Goal: Obtain resource: Obtain resource

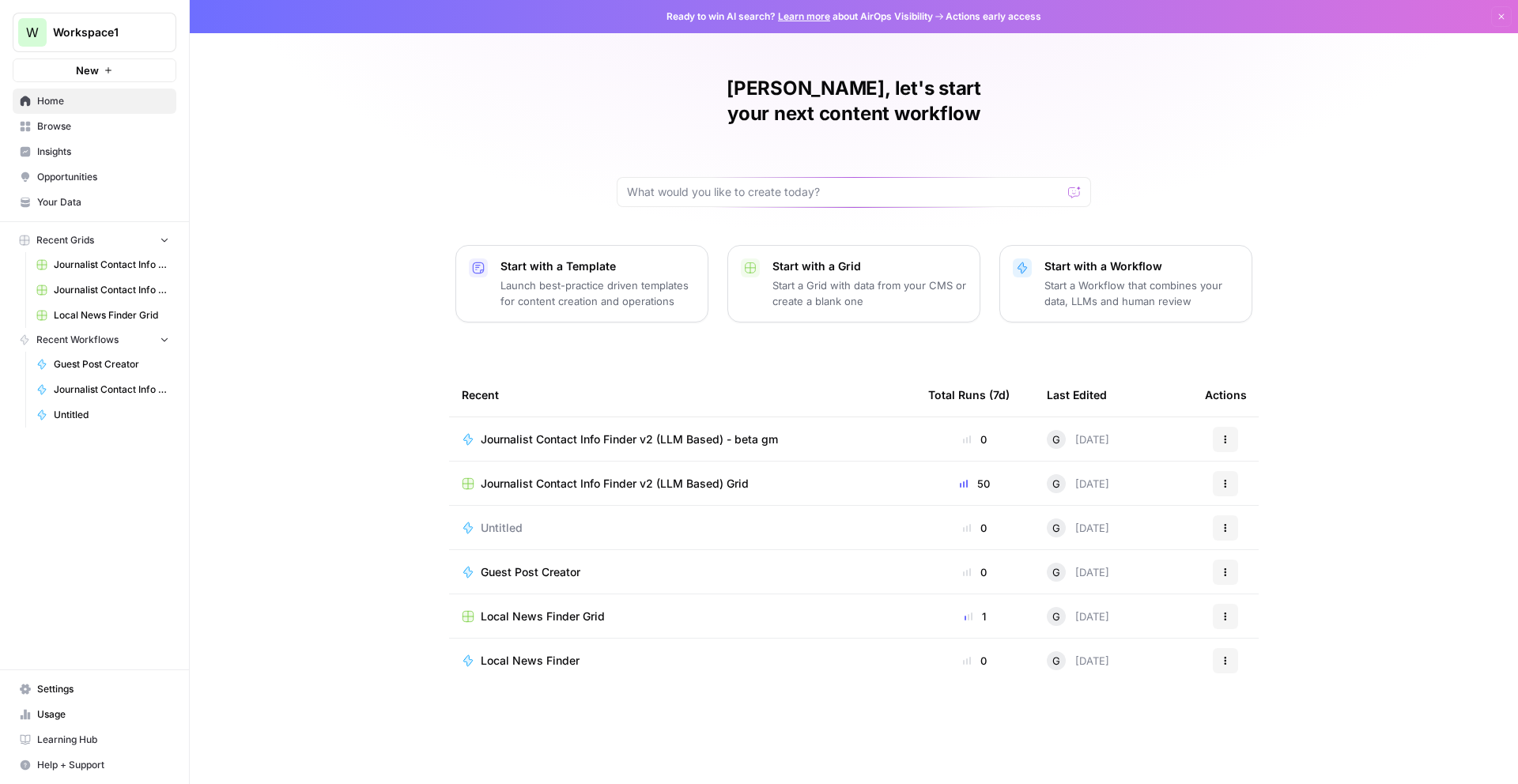
click at [733, 476] on span "Journalist Contact Info Finder v2 (LLM Based) Grid" at bounding box center [615, 484] width 268 height 16
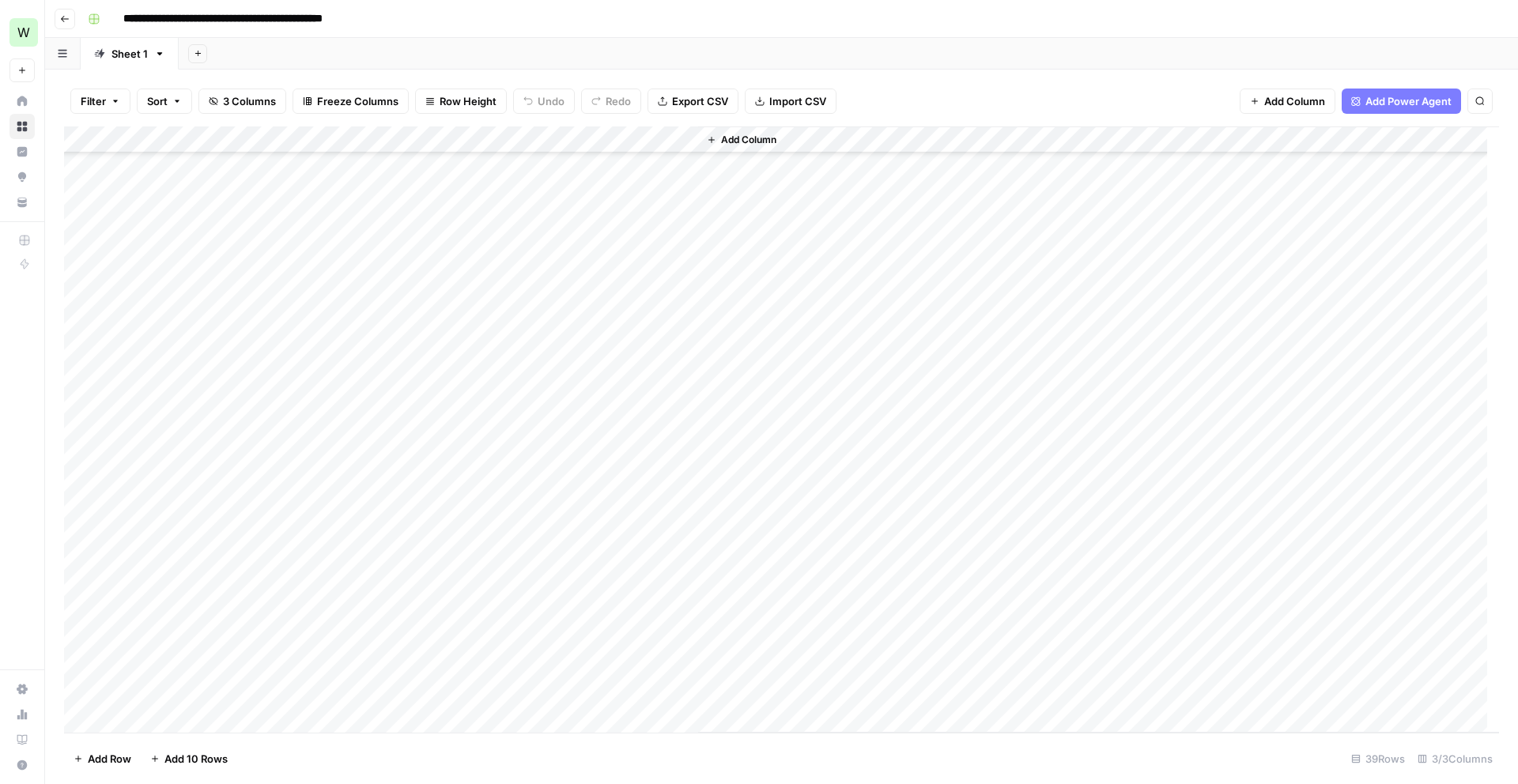
scroll to position [494, 0]
click at [195, 751] on button "Add 10 Rows" at bounding box center [189, 759] width 97 height 25
click at [223, 448] on div "Add Column" at bounding box center [781, 430] width 1435 height 606
click at [193, 478] on div "Add Column" at bounding box center [781, 430] width 1435 height 606
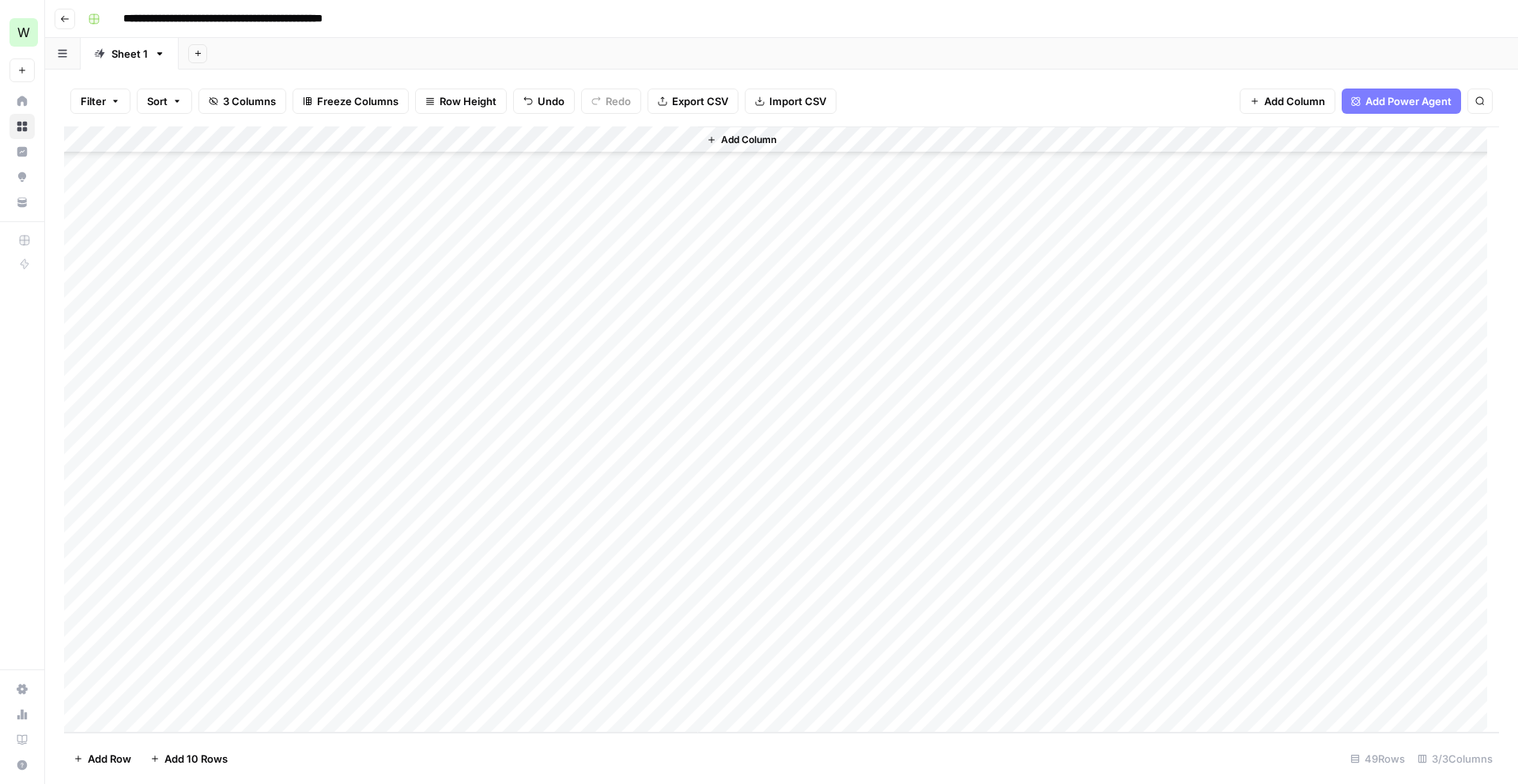
click at [206, 496] on div "Add Column" at bounding box center [781, 430] width 1435 height 606
click at [192, 524] on div "Add Column" at bounding box center [781, 430] width 1435 height 606
click at [256, 552] on div "Add Column" at bounding box center [781, 430] width 1435 height 606
click at [227, 579] on div "Add Column" at bounding box center [781, 430] width 1435 height 606
click at [186, 606] on div "Add Column" at bounding box center [781, 430] width 1435 height 606
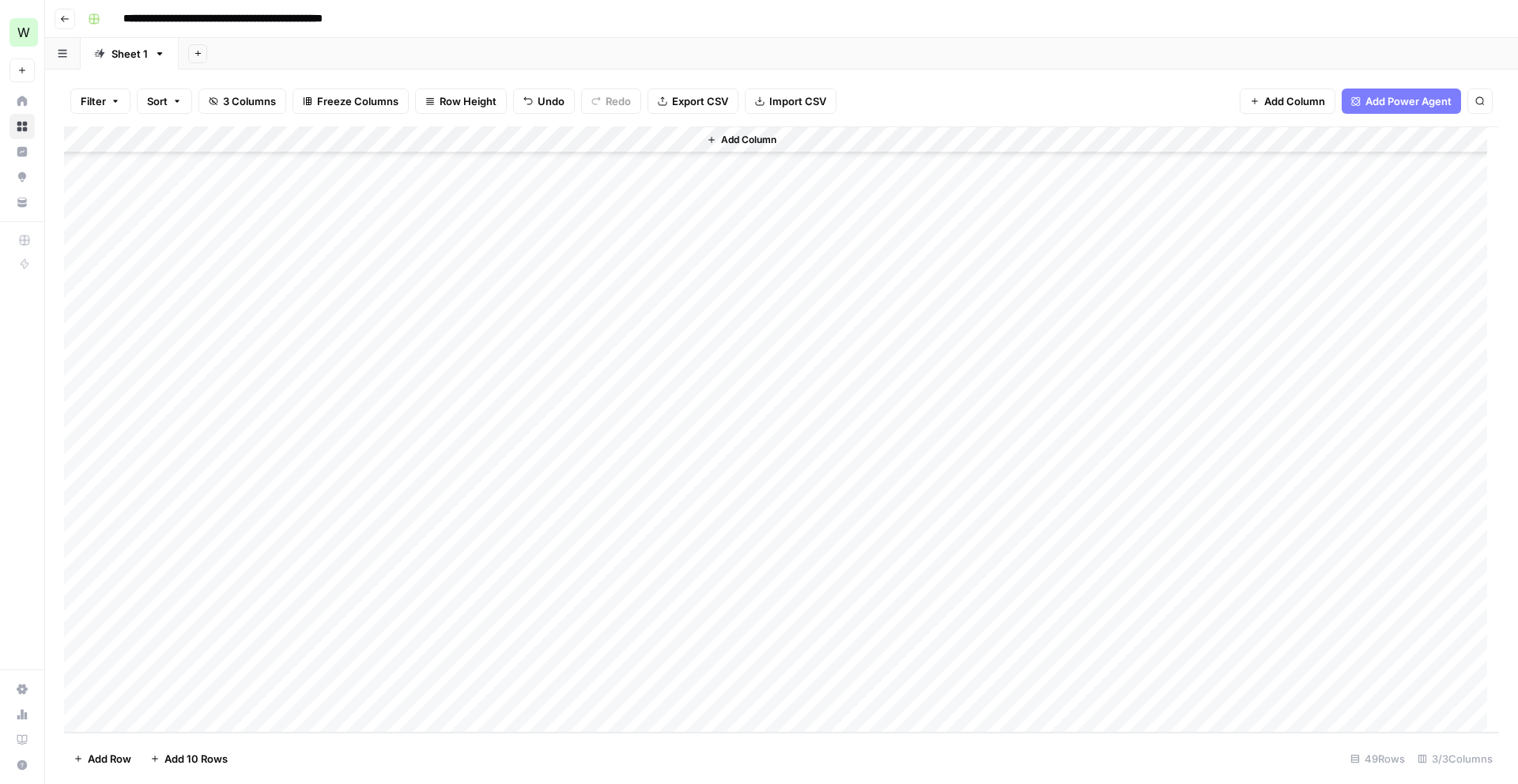
drag, startPoint x: 297, startPoint y: 448, endPoint x: 289, endPoint y: 613, distance: 165.2
click at [289, 613] on div "Add Column" at bounding box center [781, 430] width 1435 height 606
click at [196, 648] on div "Add Column" at bounding box center [781, 430] width 1435 height 606
click at [156, 678] on div "Add Column" at bounding box center [781, 430] width 1435 height 606
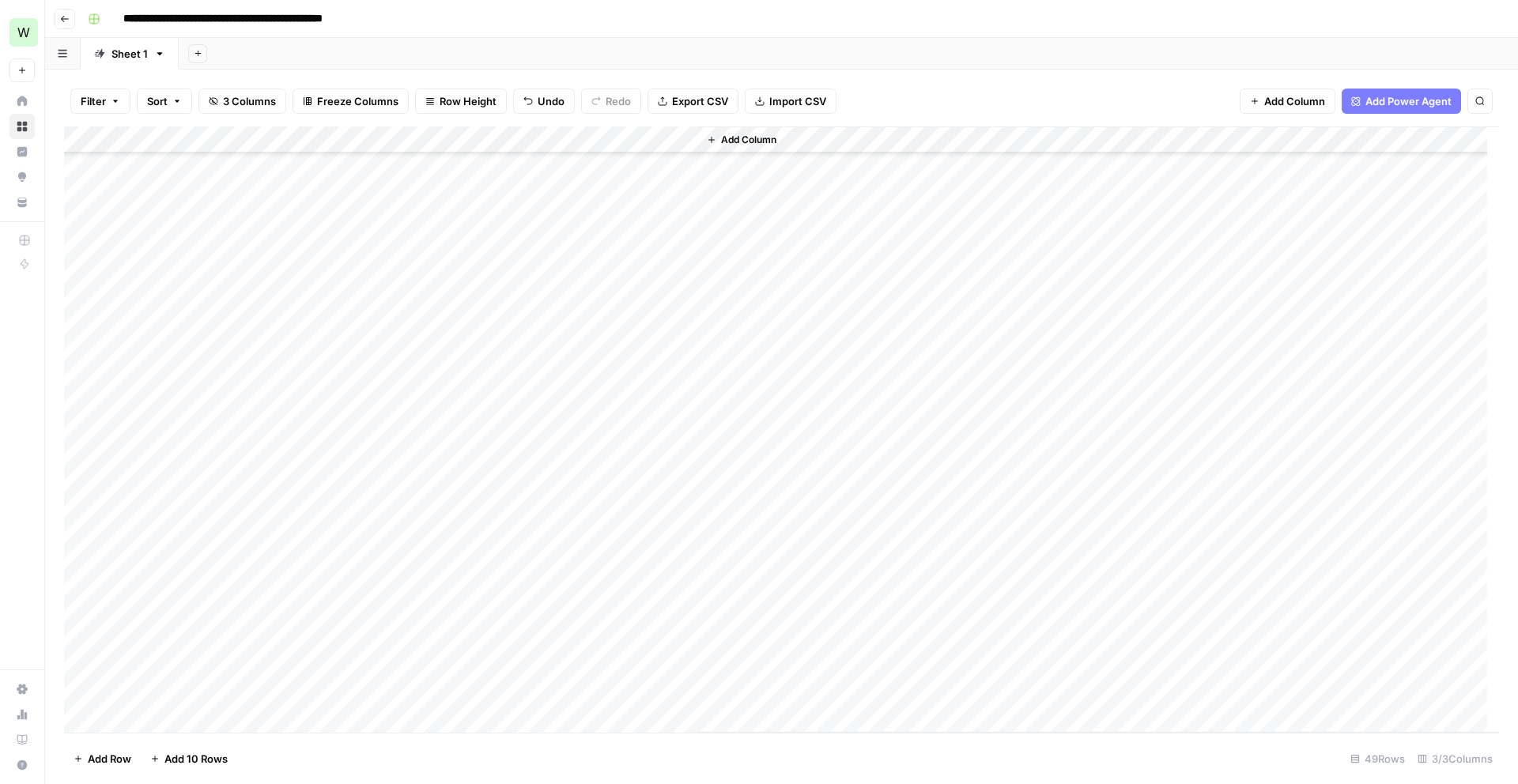
drag, startPoint x: 277, startPoint y: 461, endPoint x: 501, endPoint y: 687, distance: 318.2
click at [501, 687] on div "Add Column" at bounding box center [781, 430] width 1435 height 606
click at [446, 461] on div "Add Column" at bounding box center [781, 430] width 1435 height 606
click at [447, 485] on div "Add Column" at bounding box center [781, 430] width 1435 height 606
click at [452, 519] on div "Add Column" at bounding box center [781, 430] width 1435 height 606
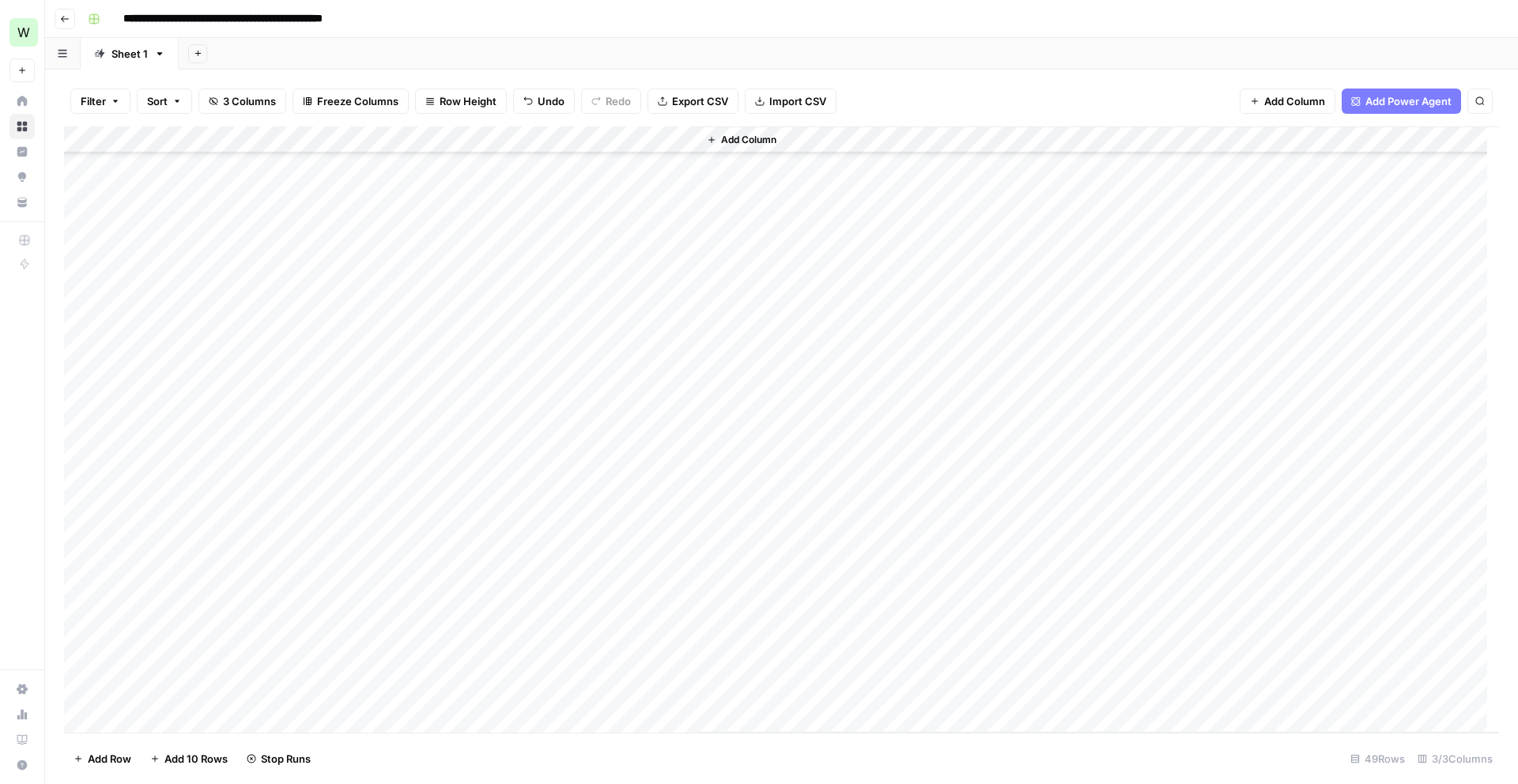
click at [446, 541] on div "Add Column" at bounding box center [781, 430] width 1435 height 606
click at [447, 570] on div "Add Column" at bounding box center [781, 430] width 1435 height 606
click at [446, 598] on div "Add Column" at bounding box center [781, 430] width 1435 height 606
click at [447, 625] on div "Add Column" at bounding box center [781, 430] width 1435 height 606
click at [447, 652] on div "Add Column" at bounding box center [781, 430] width 1435 height 606
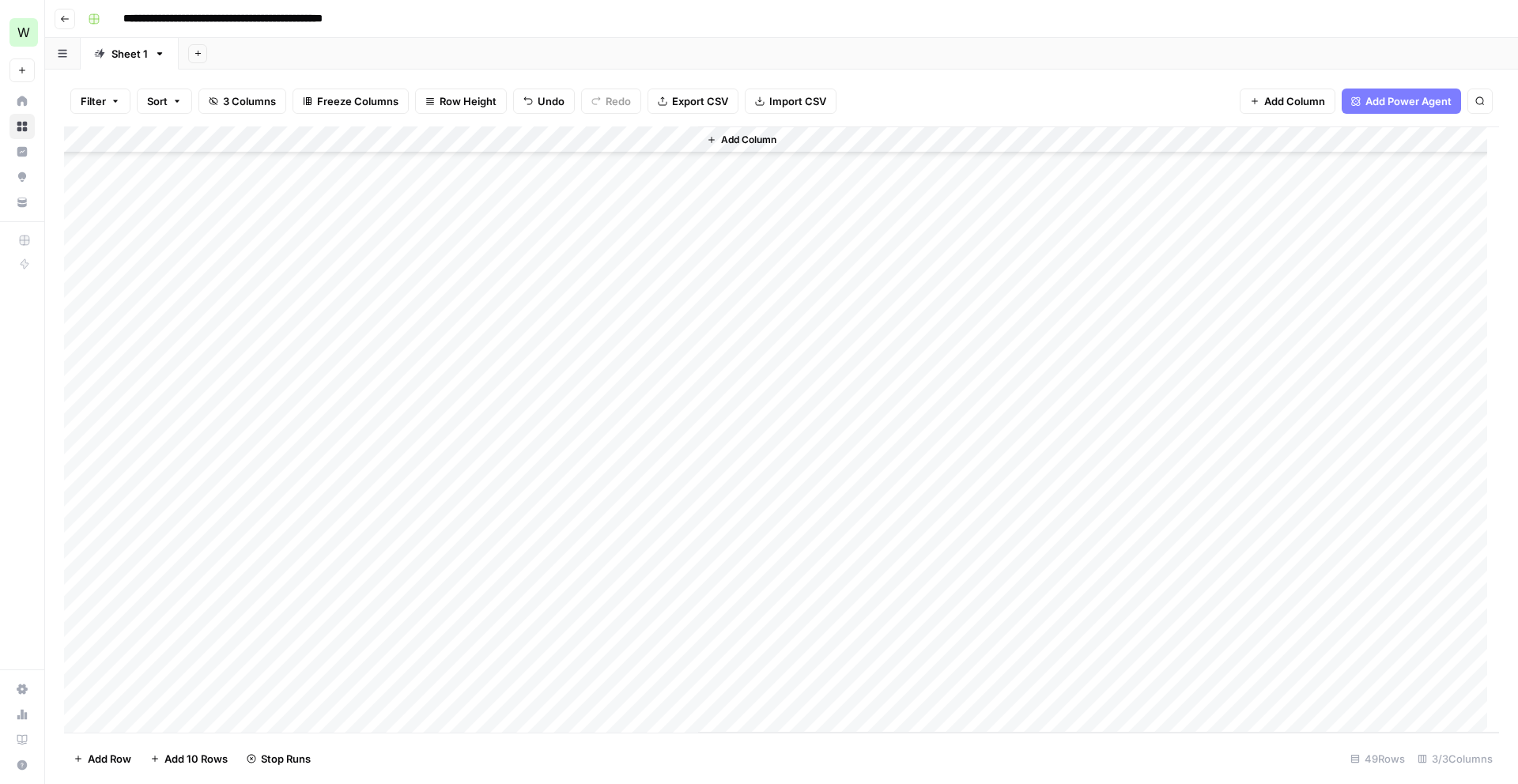
click at [447, 679] on div "Add Column" at bounding box center [781, 430] width 1435 height 606
click at [671, 453] on div "Add Column" at bounding box center [781, 430] width 1435 height 606
click at [680, 452] on div "Add Column" at bounding box center [781, 430] width 1435 height 606
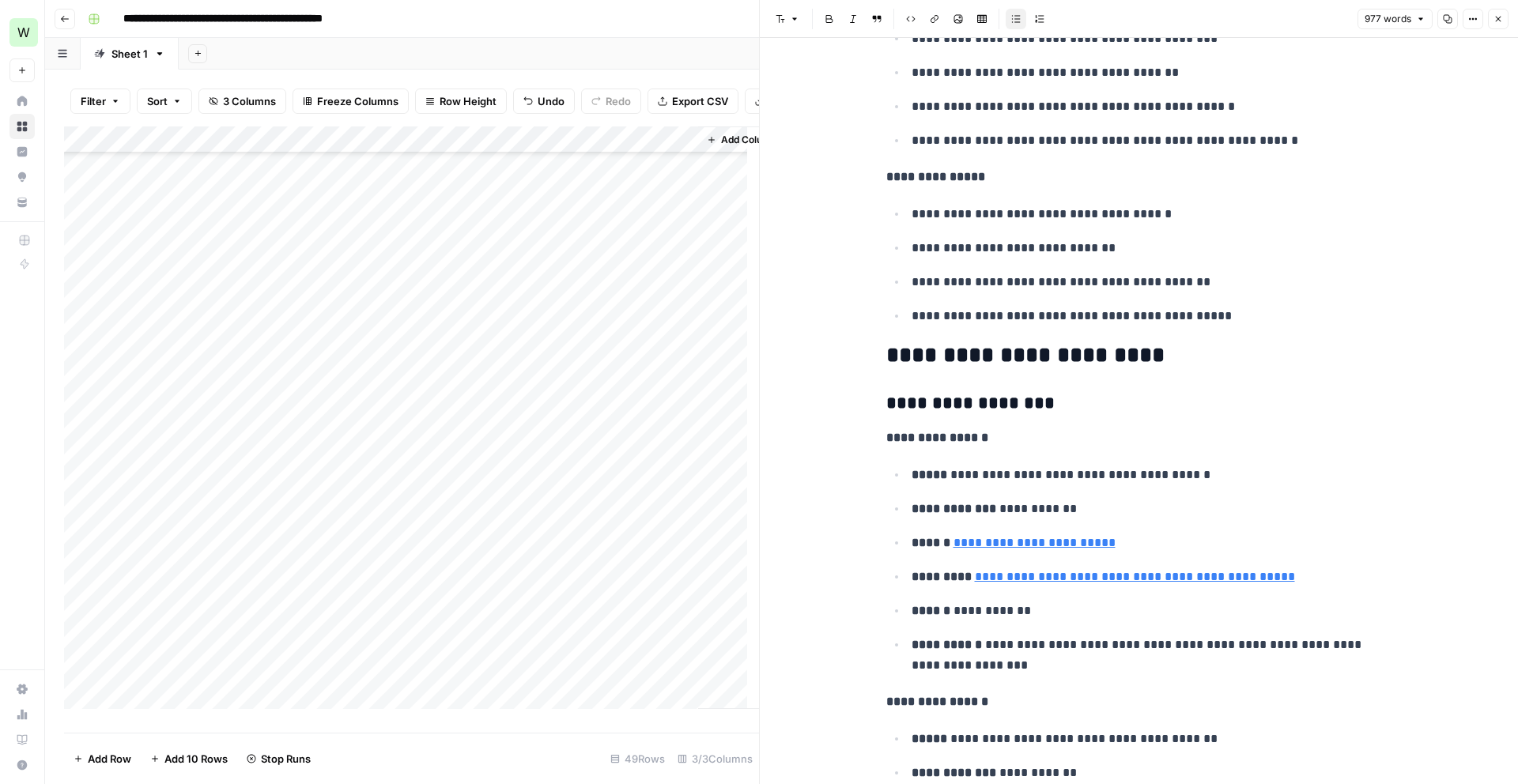
scroll to position [846, 0]
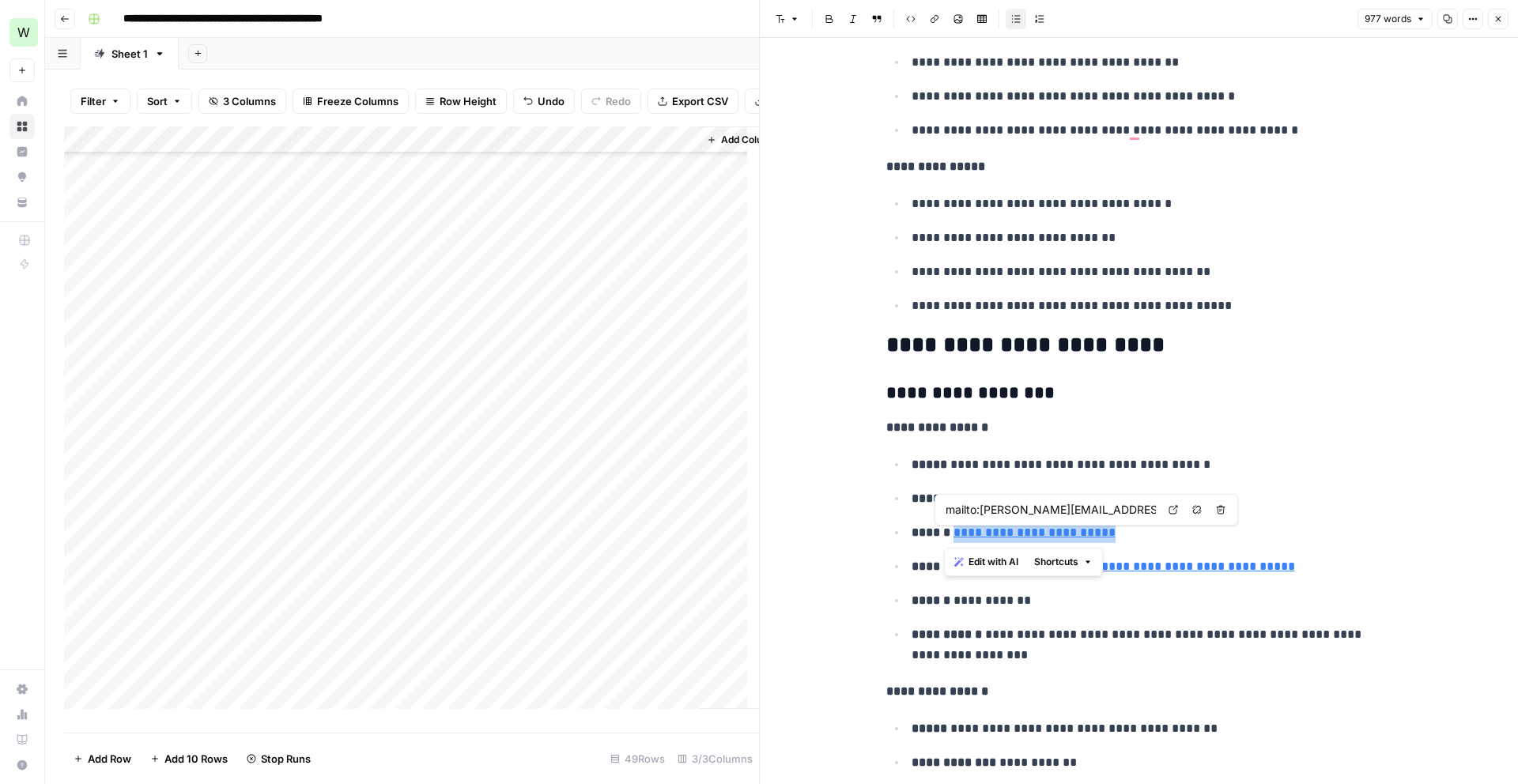
drag, startPoint x: 1133, startPoint y: 537, endPoint x: 946, endPoint y: 537, distance: 187.0
click at [946, 537] on p "**********" at bounding box center [1152, 533] width 481 height 21
copy link "**********"
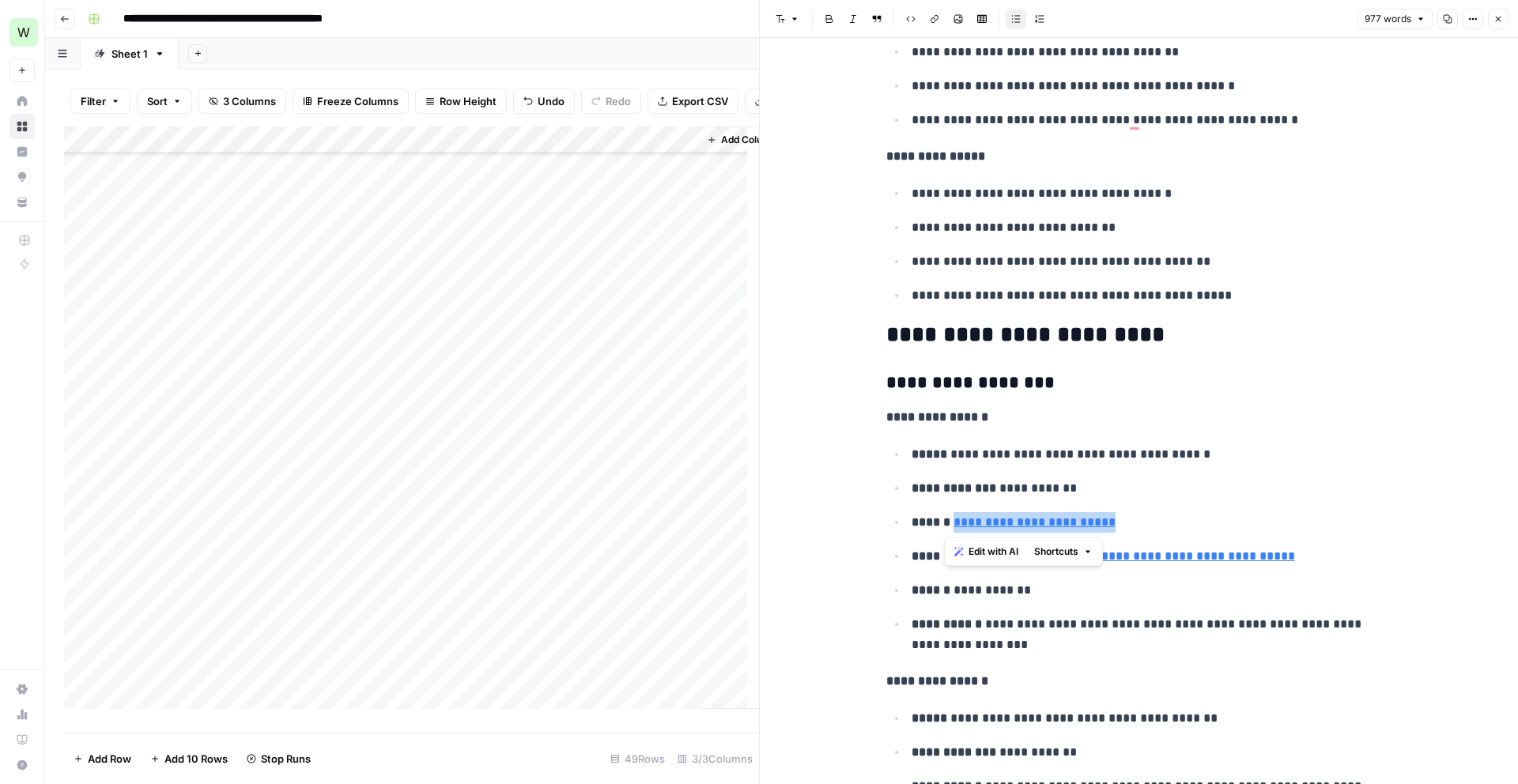
click at [998, 653] on p "**********" at bounding box center [1152, 635] width 481 height 41
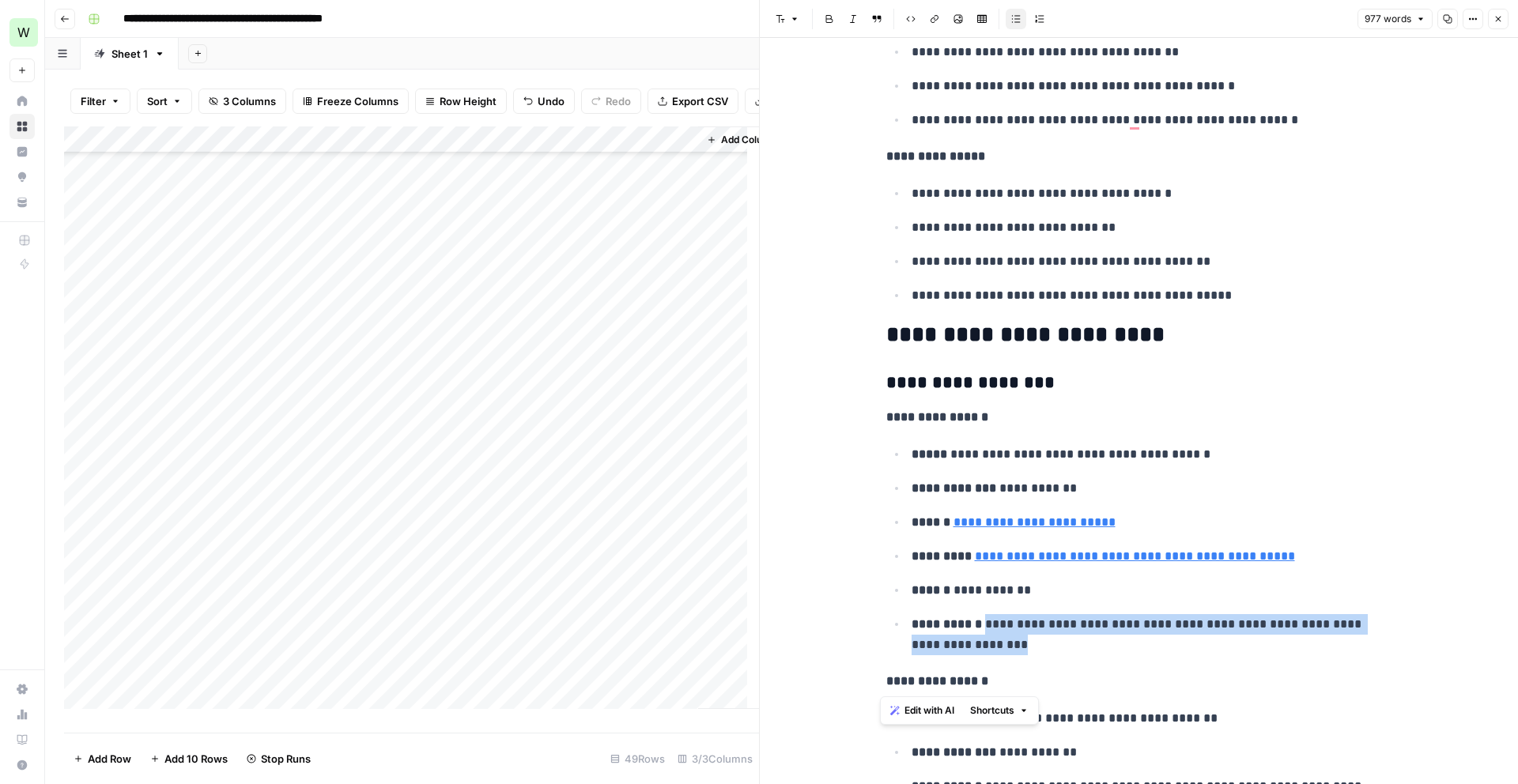
drag, startPoint x: 998, startPoint y: 653, endPoint x: 995, endPoint y: 633, distance: 20.2
click at [995, 633] on p "**********" at bounding box center [1152, 635] width 481 height 41
copy p "**********"
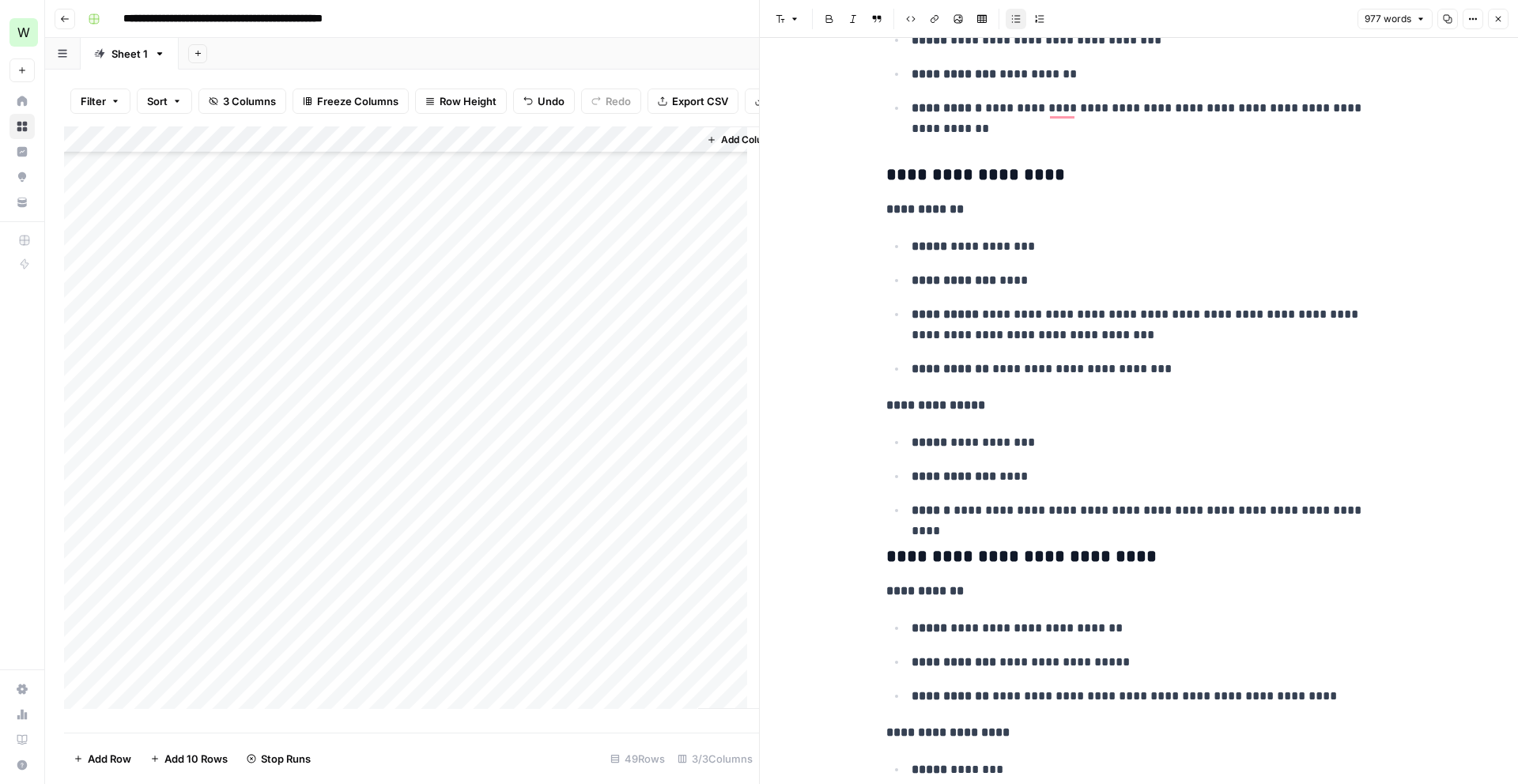
scroll to position [0, 0]
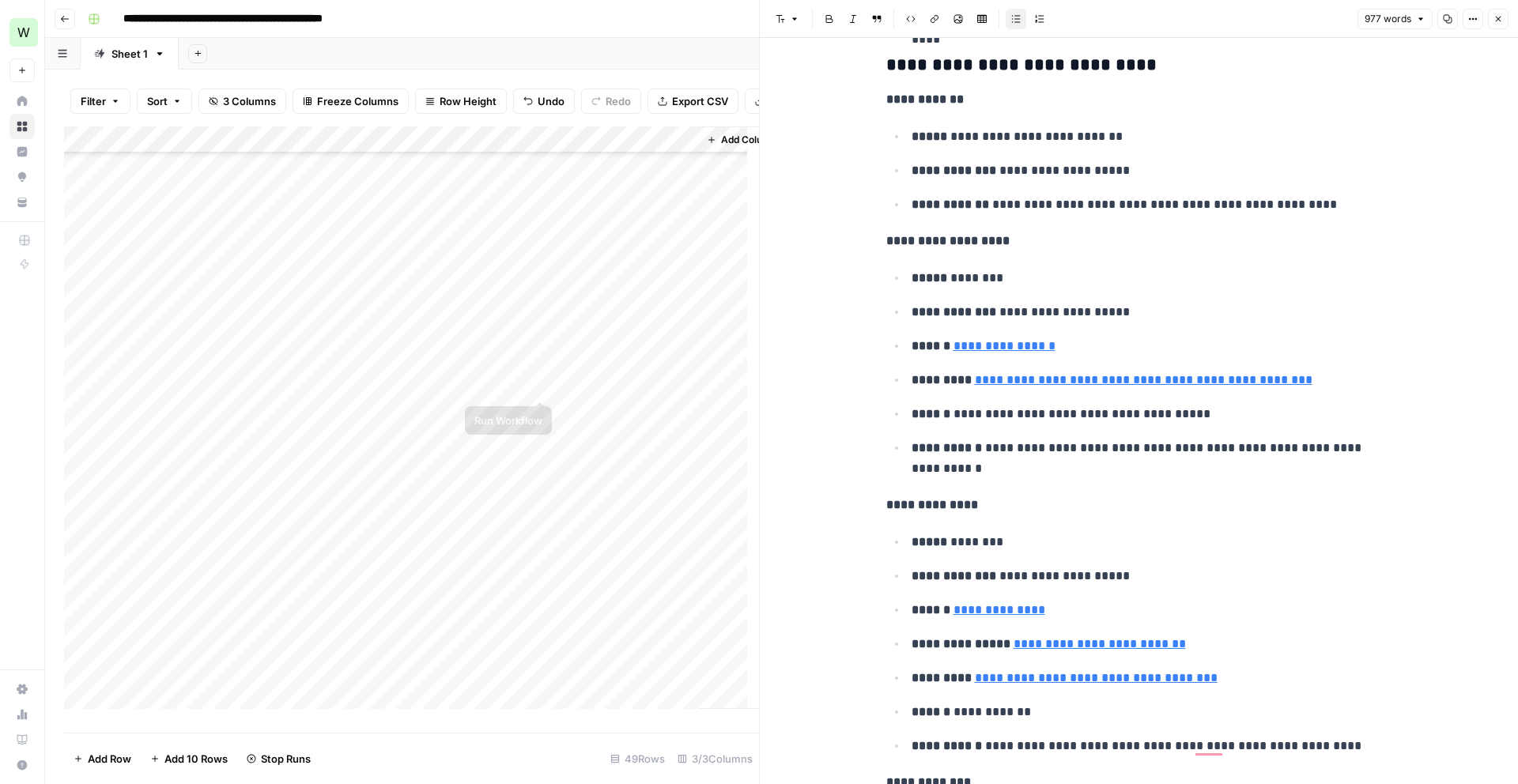
click at [581, 378] on div "Add Column" at bounding box center [412, 424] width 695 height 595
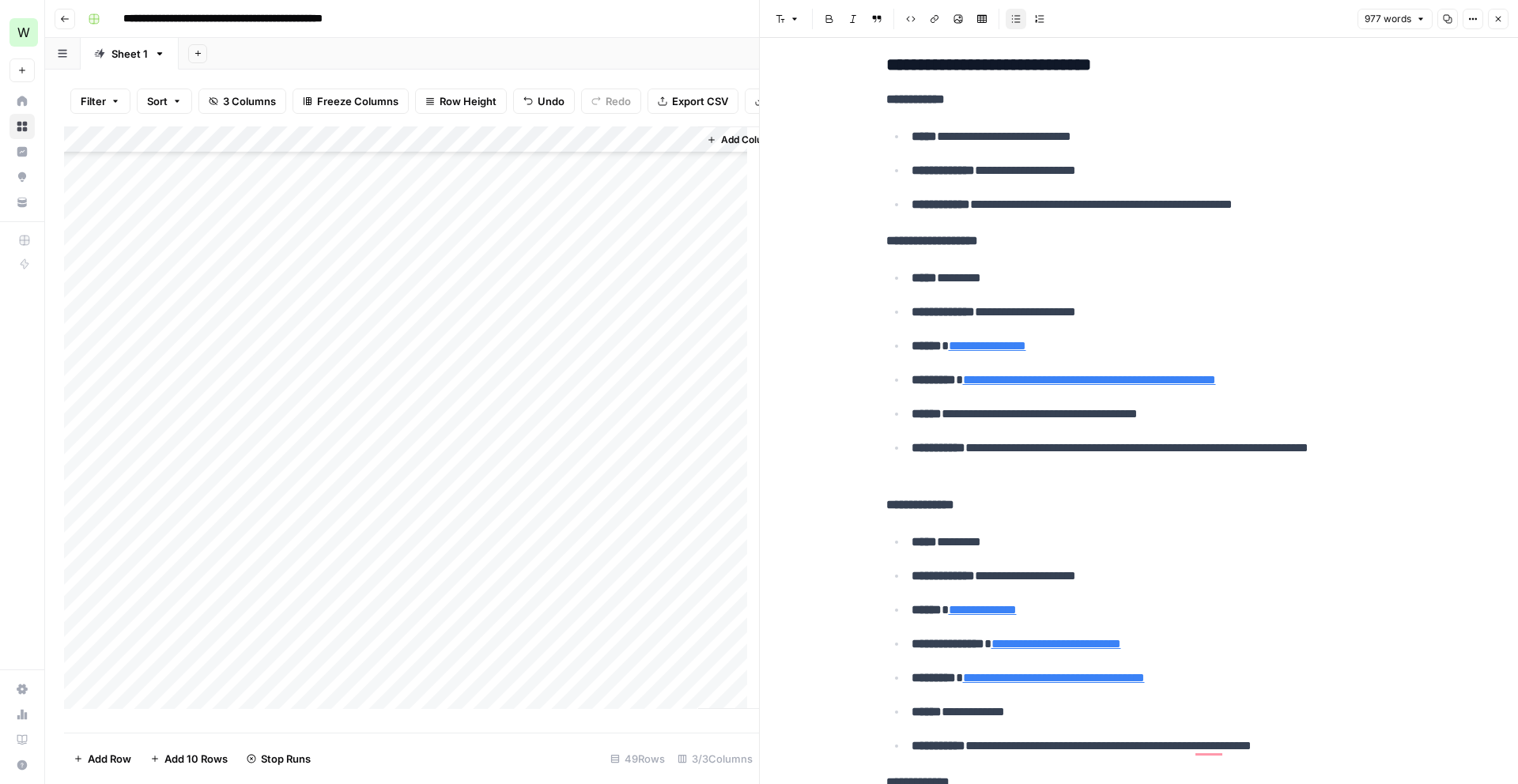
click at [676, 377] on div "Add Column" at bounding box center [412, 424] width 695 height 595
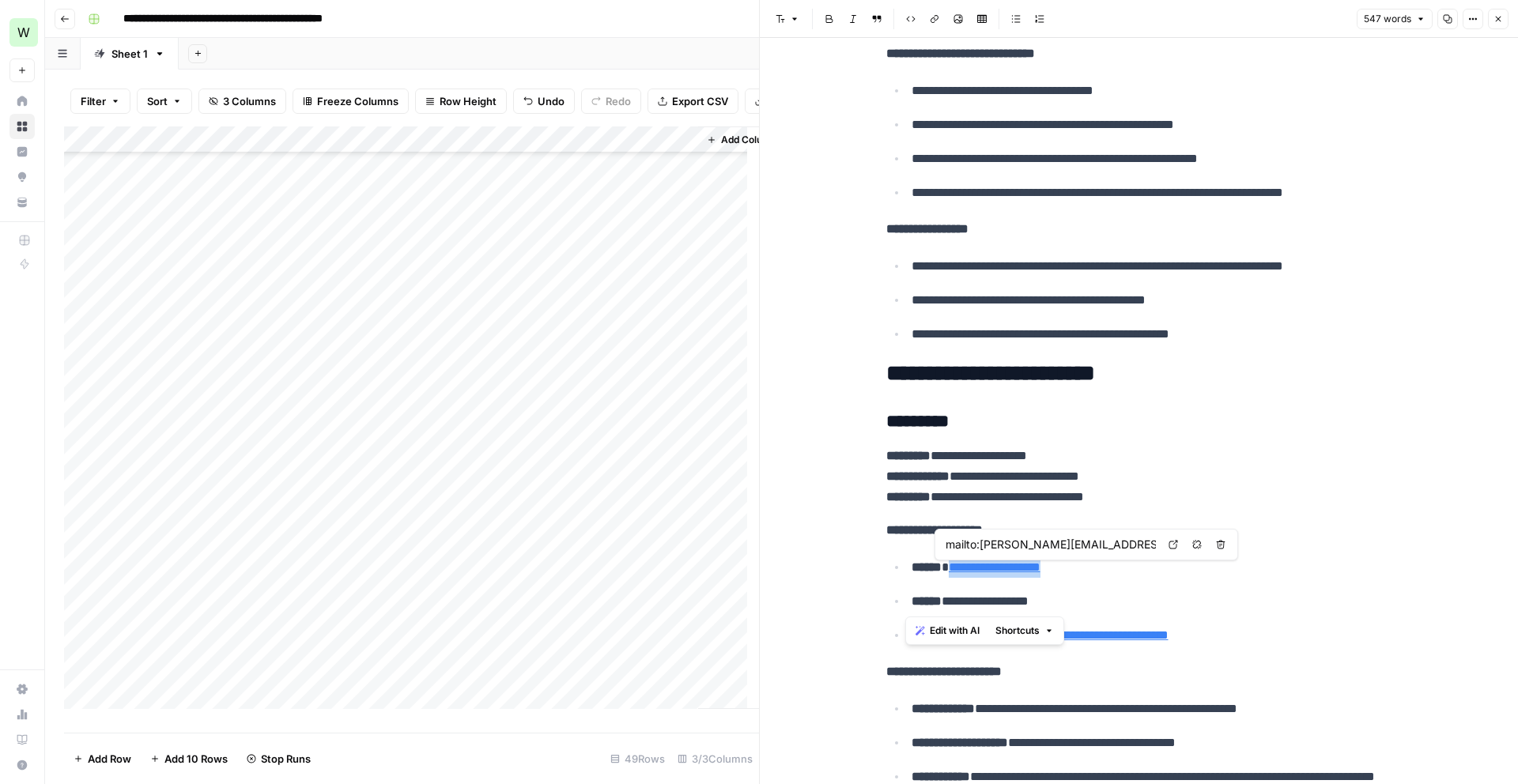
drag, startPoint x: 1082, startPoint y: 579, endPoint x: 947, endPoint y: 576, distance: 135.0
click at [947, 576] on ul "**********" at bounding box center [1140, 601] width 506 height 90
copy link "**********"
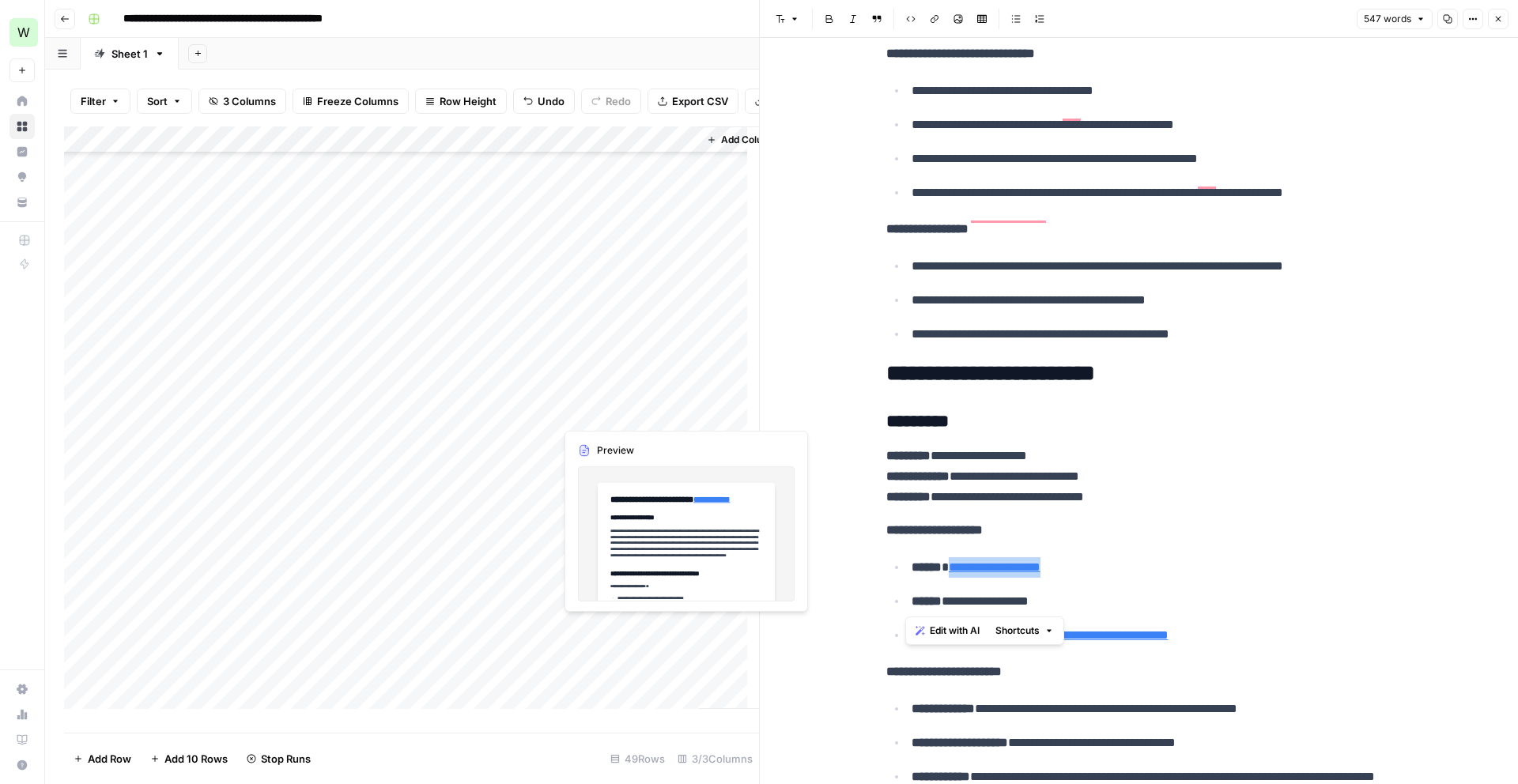
click at [638, 416] on div "Add Column" at bounding box center [412, 424] width 695 height 595
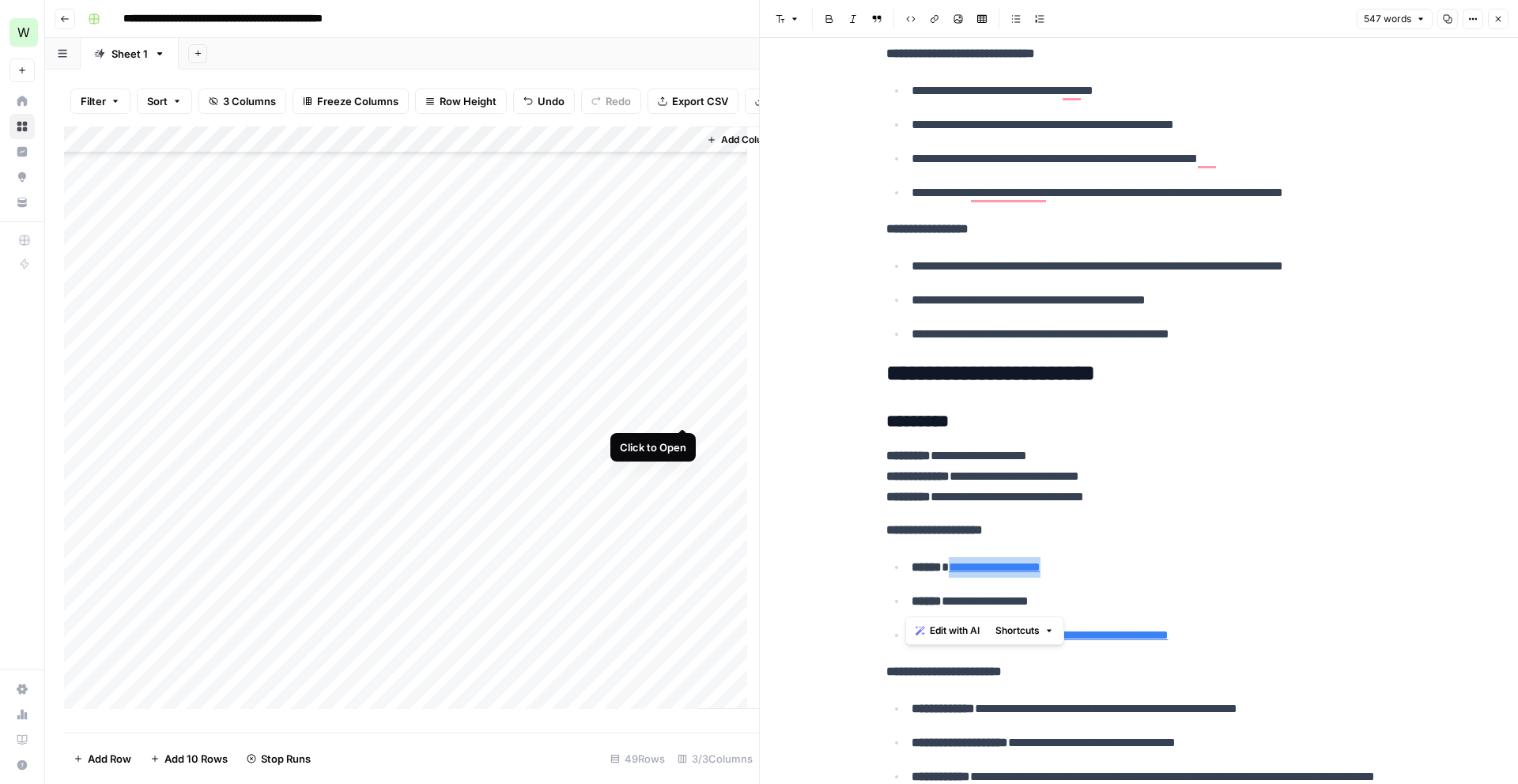
click at [684, 413] on div "Add Column" at bounding box center [412, 424] width 695 height 595
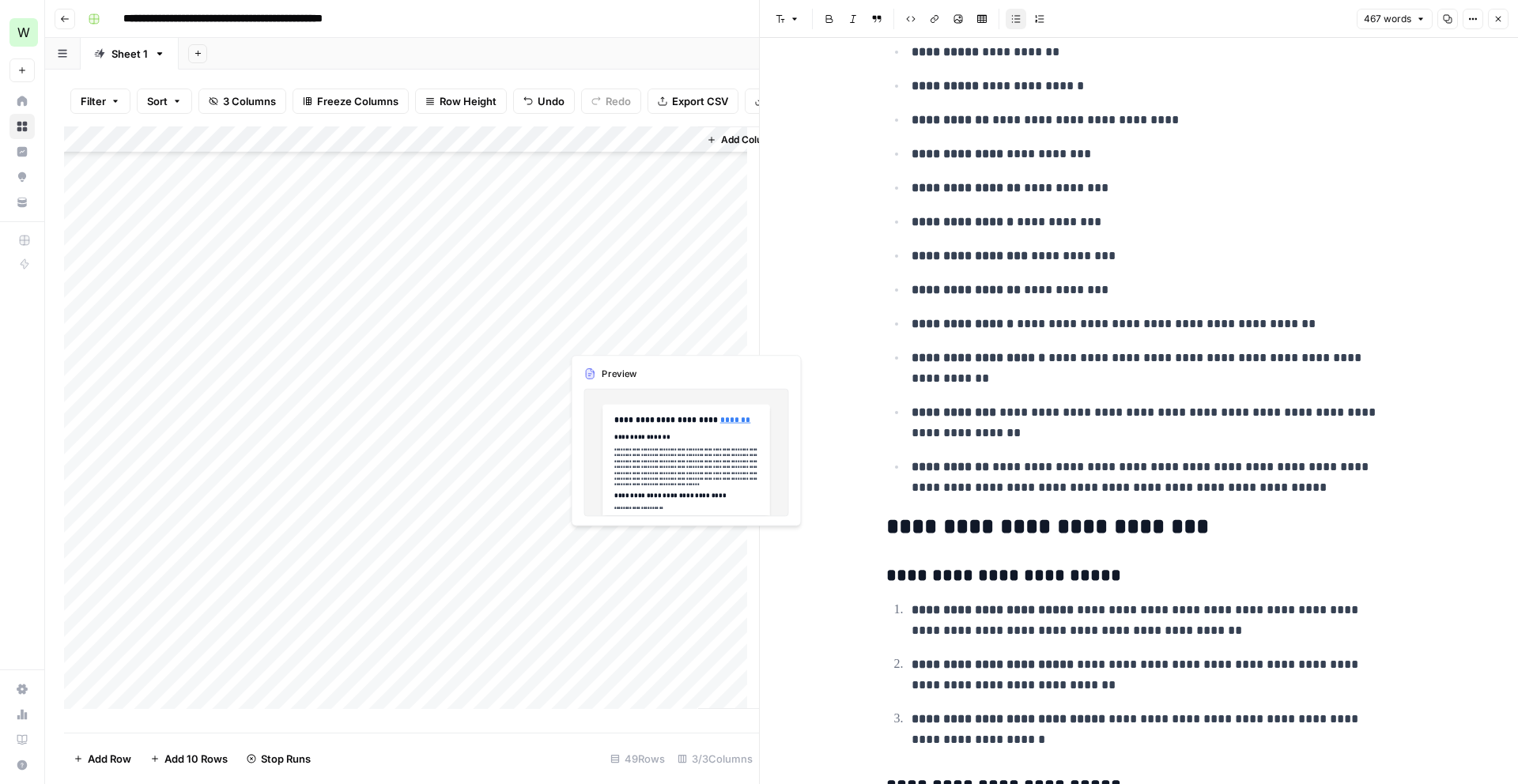
click at [670, 331] on div "Add Column" at bounding box center [412, 424] width 695 height 595
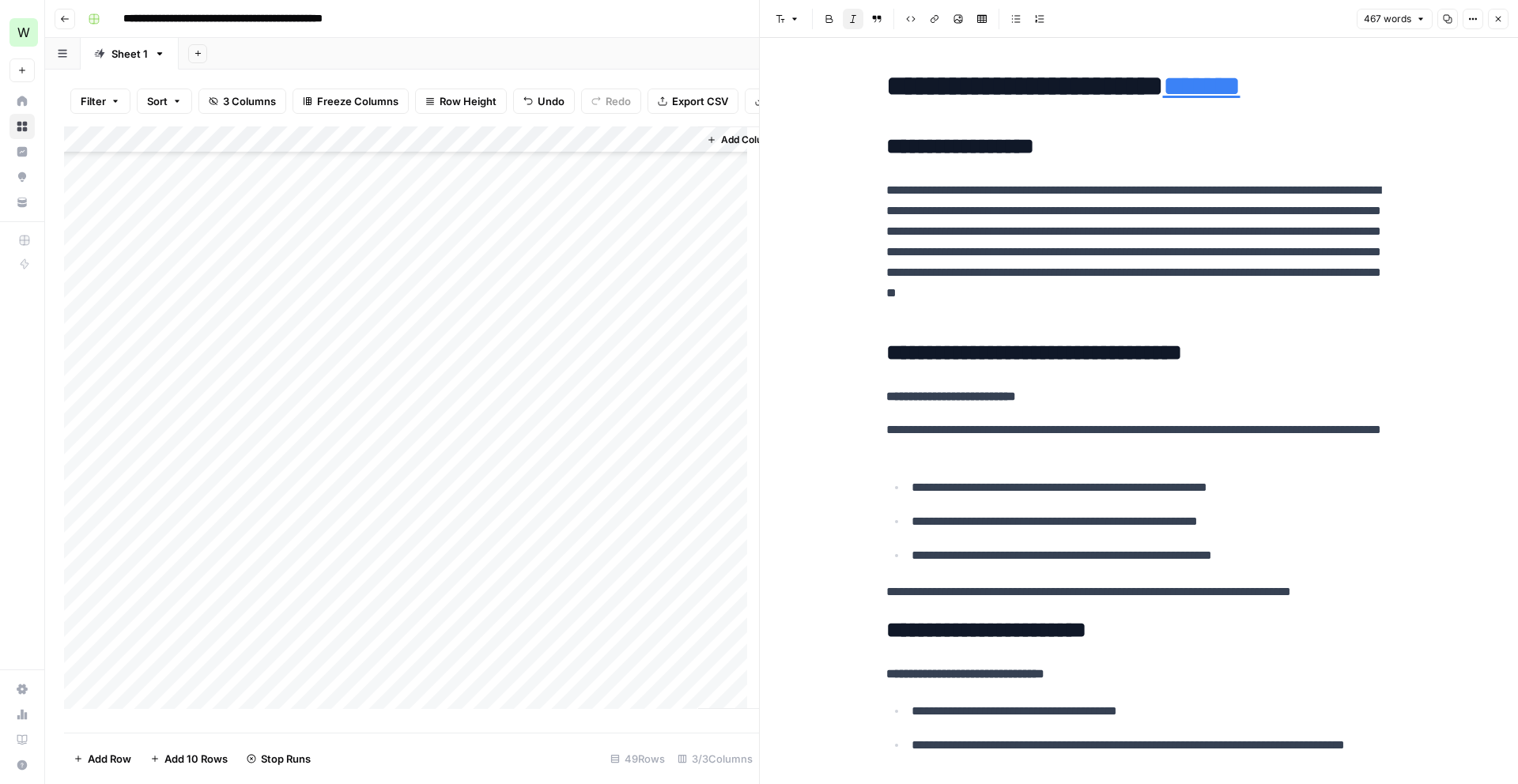
click at [642, 304] on div "Add Column" at bounding box center [412, 424] width 695 height 595
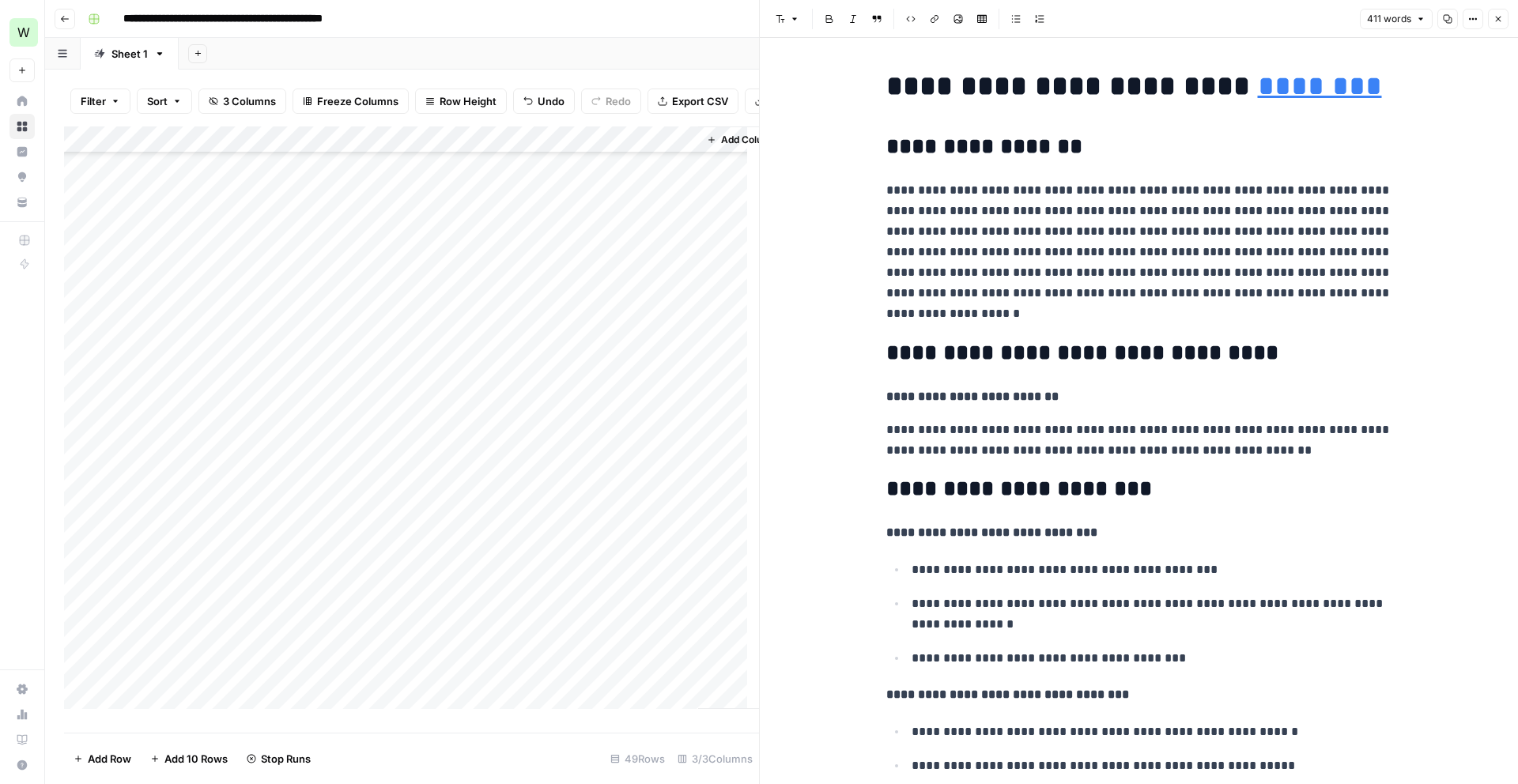
click at [674, 250] on div "Add Column" at bounding box center [412, 424] width 695 height 595
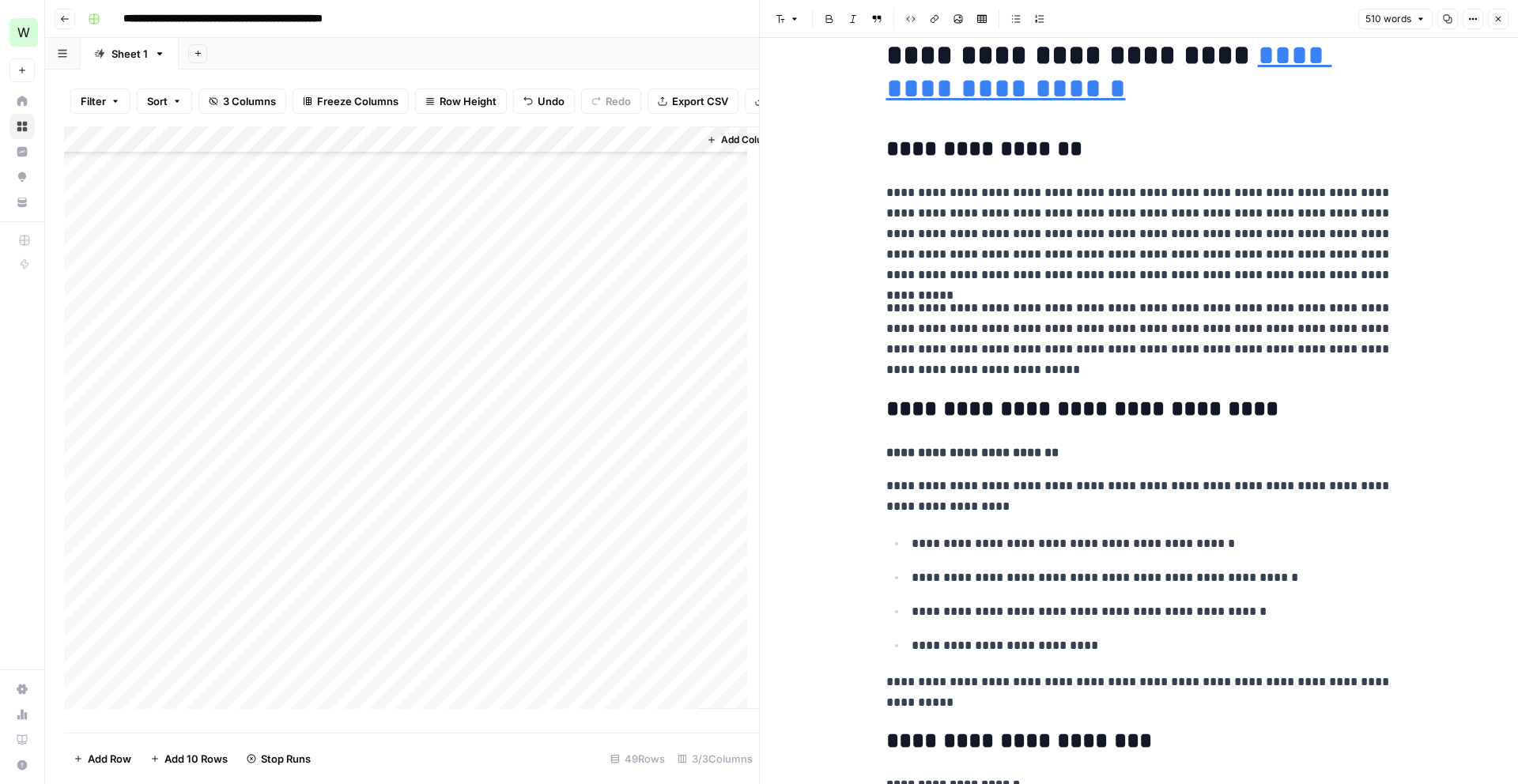
scroll to position [21, 0]
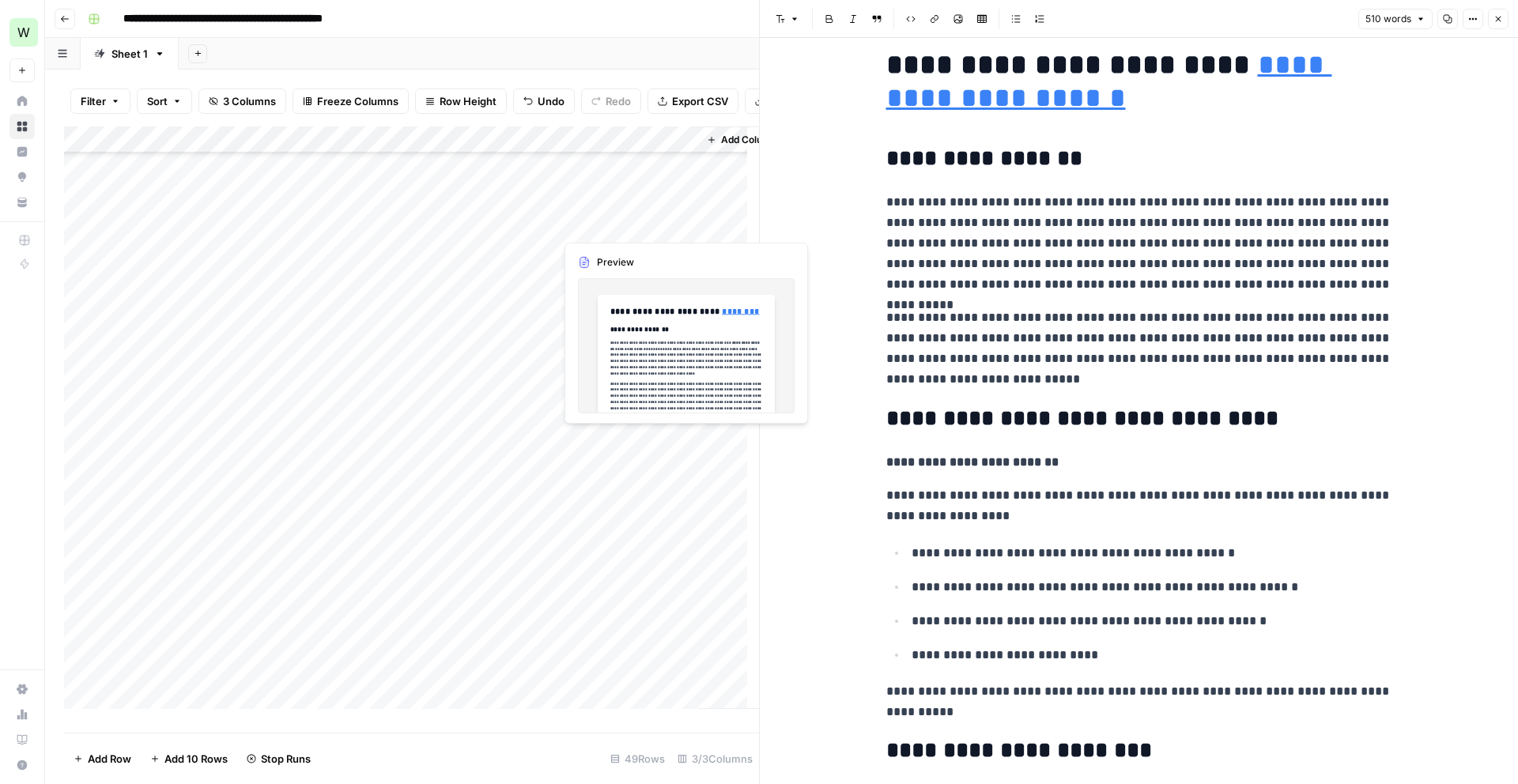
click at [651, 226] on div "Add Column" at bounding box center [412, 424] width 695 height 595
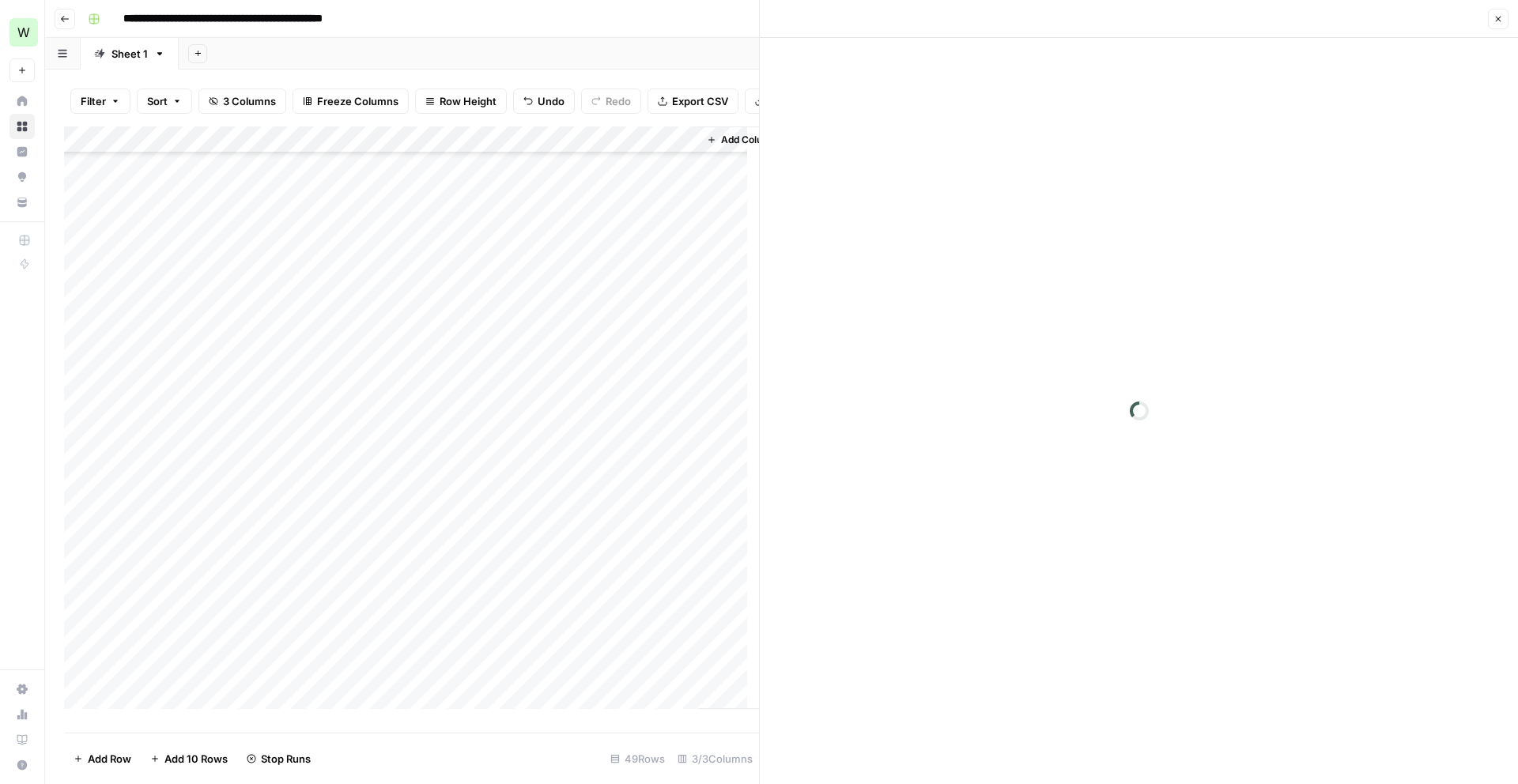
click at [651, 226] on div at bounding box center [627, 224] width 144 height 29
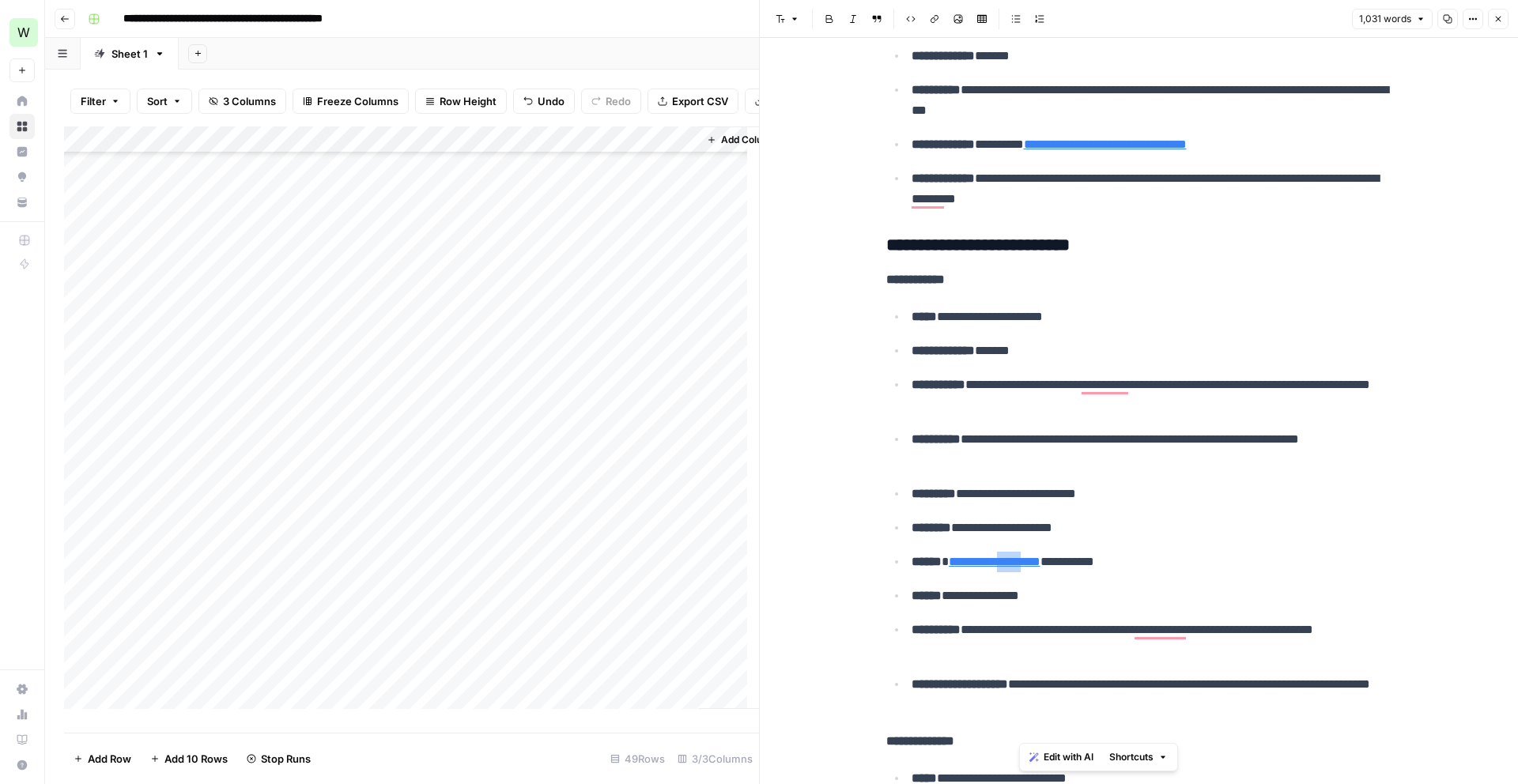
scroll to position [3463, 0]
click at [945, 568] on p "**********" at bounding box center [1152, 562] width 481 height 21
click at [949, 568] on link "**********" at bounding box center [995, 561] width 92 height 12
drag, startPoint x: 945, startPoint y: 568, endPoint x: 1075, endPoint y: 567, distance: 130.0
click at [1041, 567] on link "**********" at bounding box center [995, 561] width 92 height 12
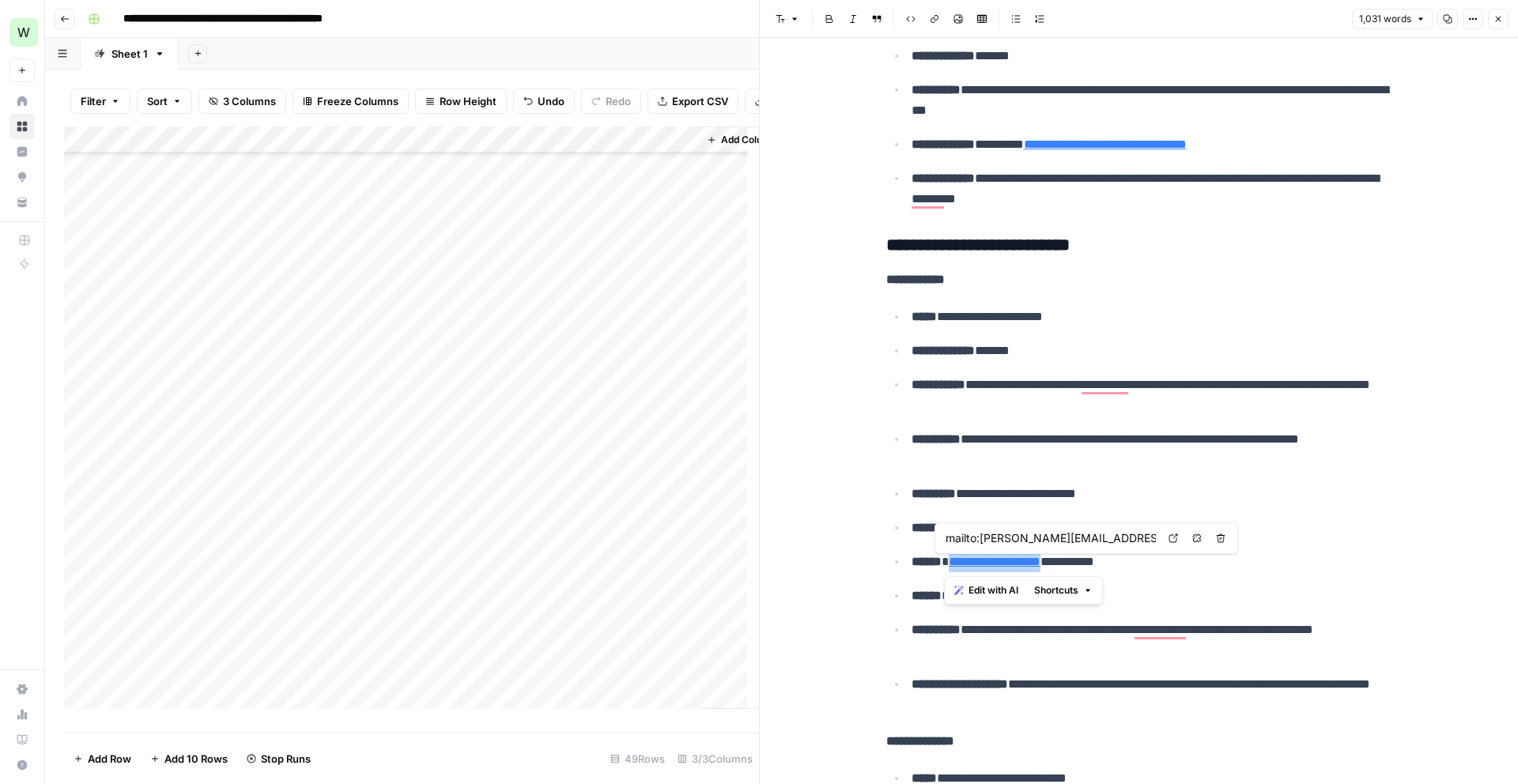
copy link "**********"
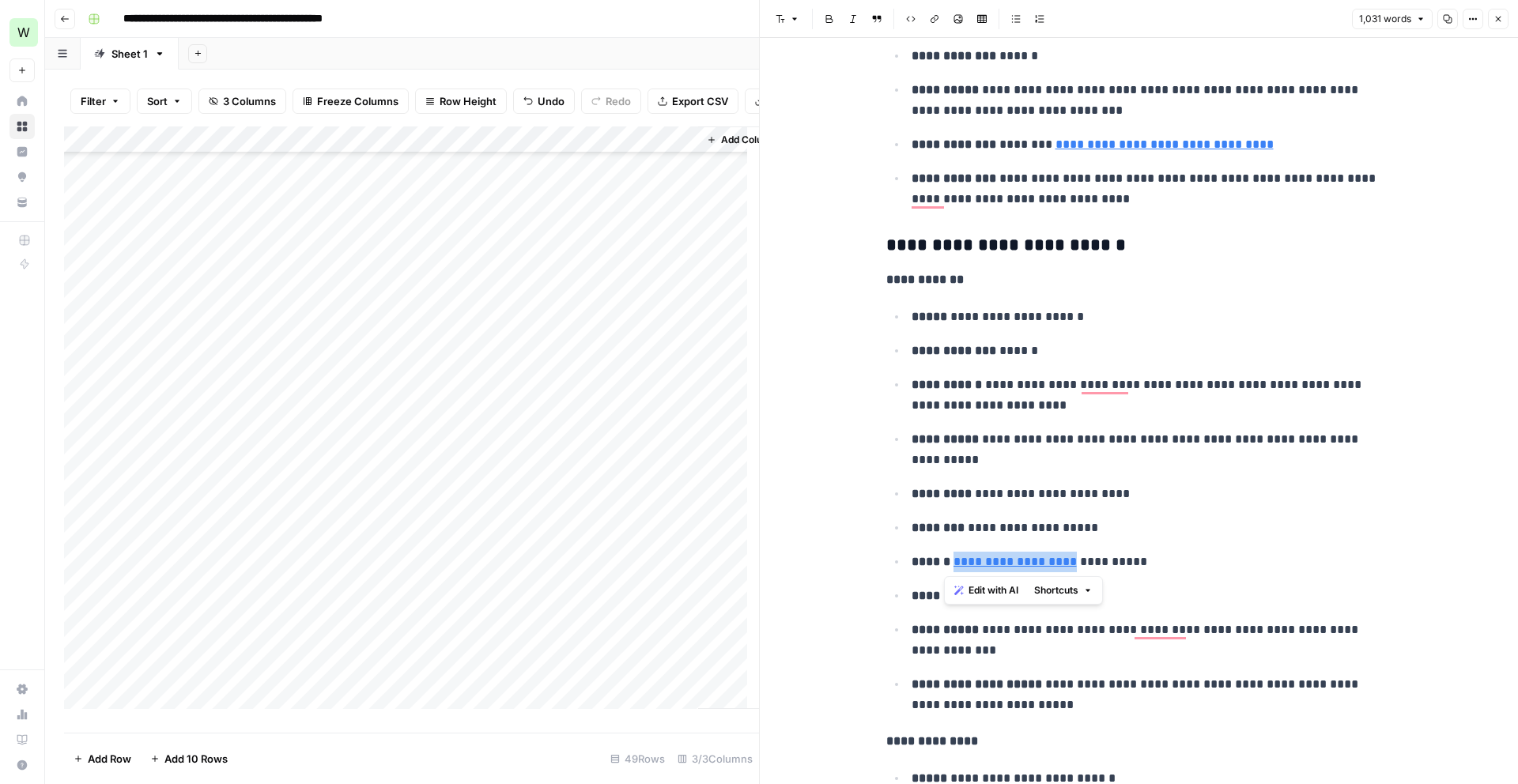
click at [646, 424] on div "Add Column" at bounding box center [412, 424] width 695 height 595
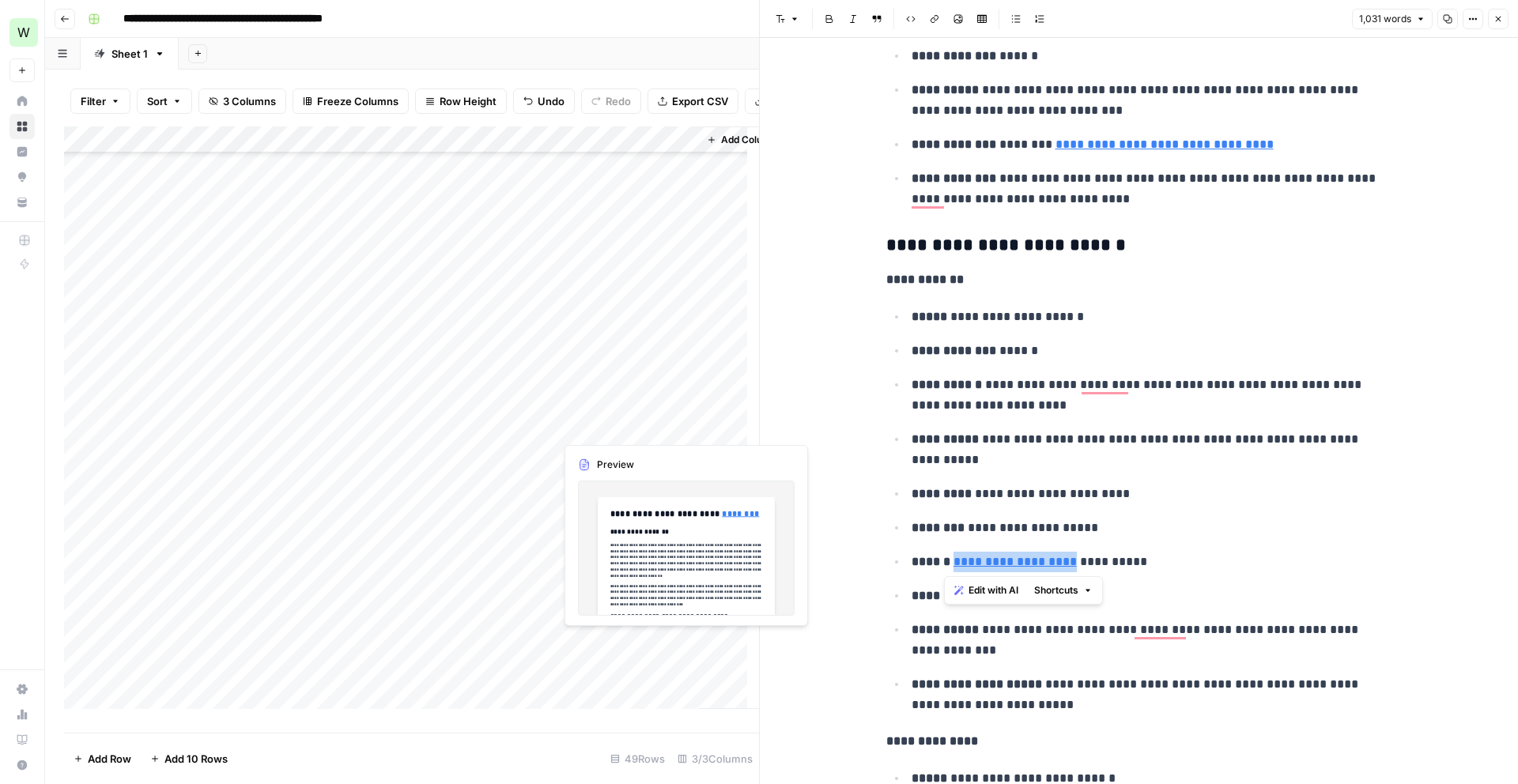
click at [646, 424] on div "Add Column" at bounding box center [412, 424] width 695 height 595
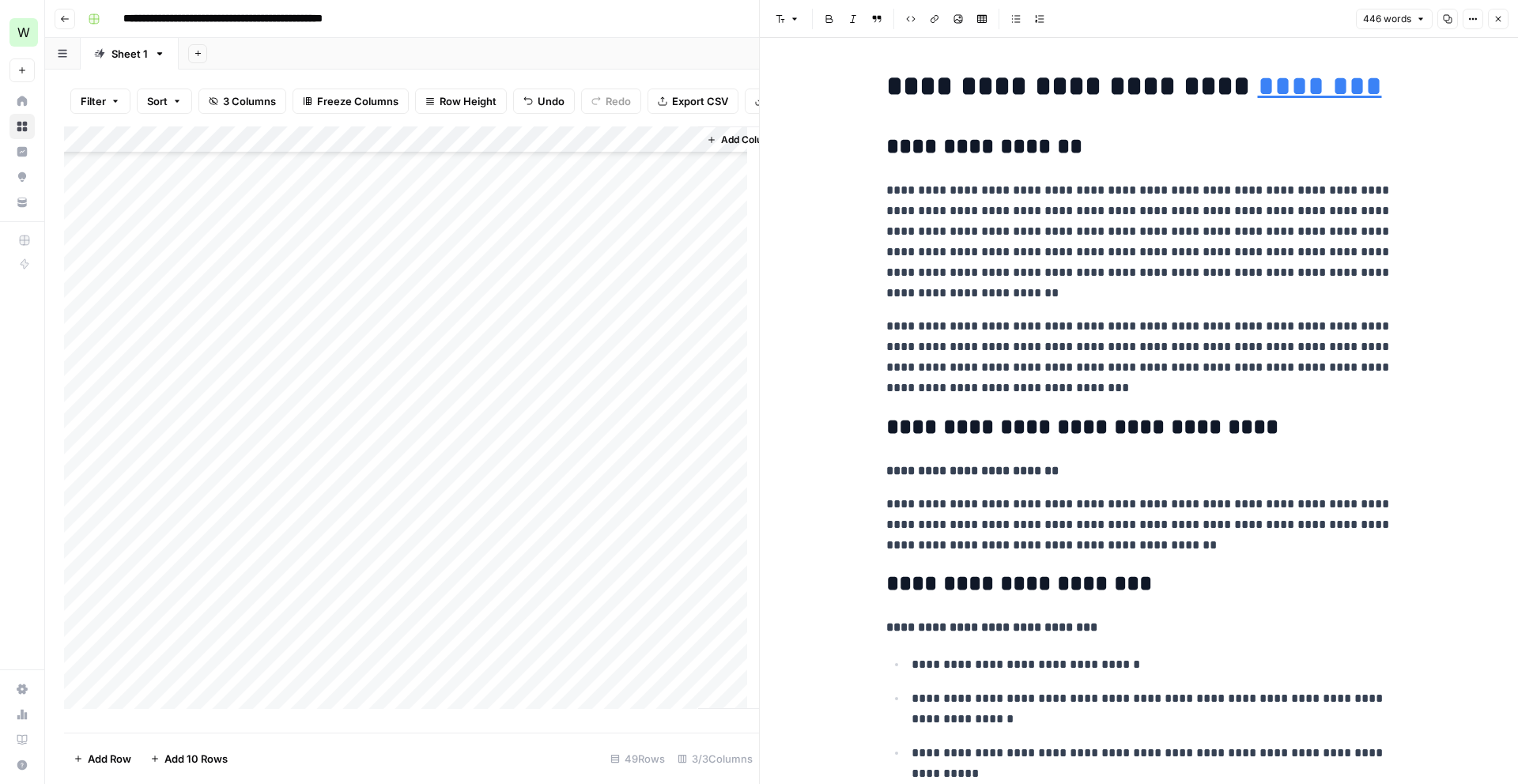
click at [604, 454] on div "Add Column" at bounding box center [412, 424] width 695 height 595
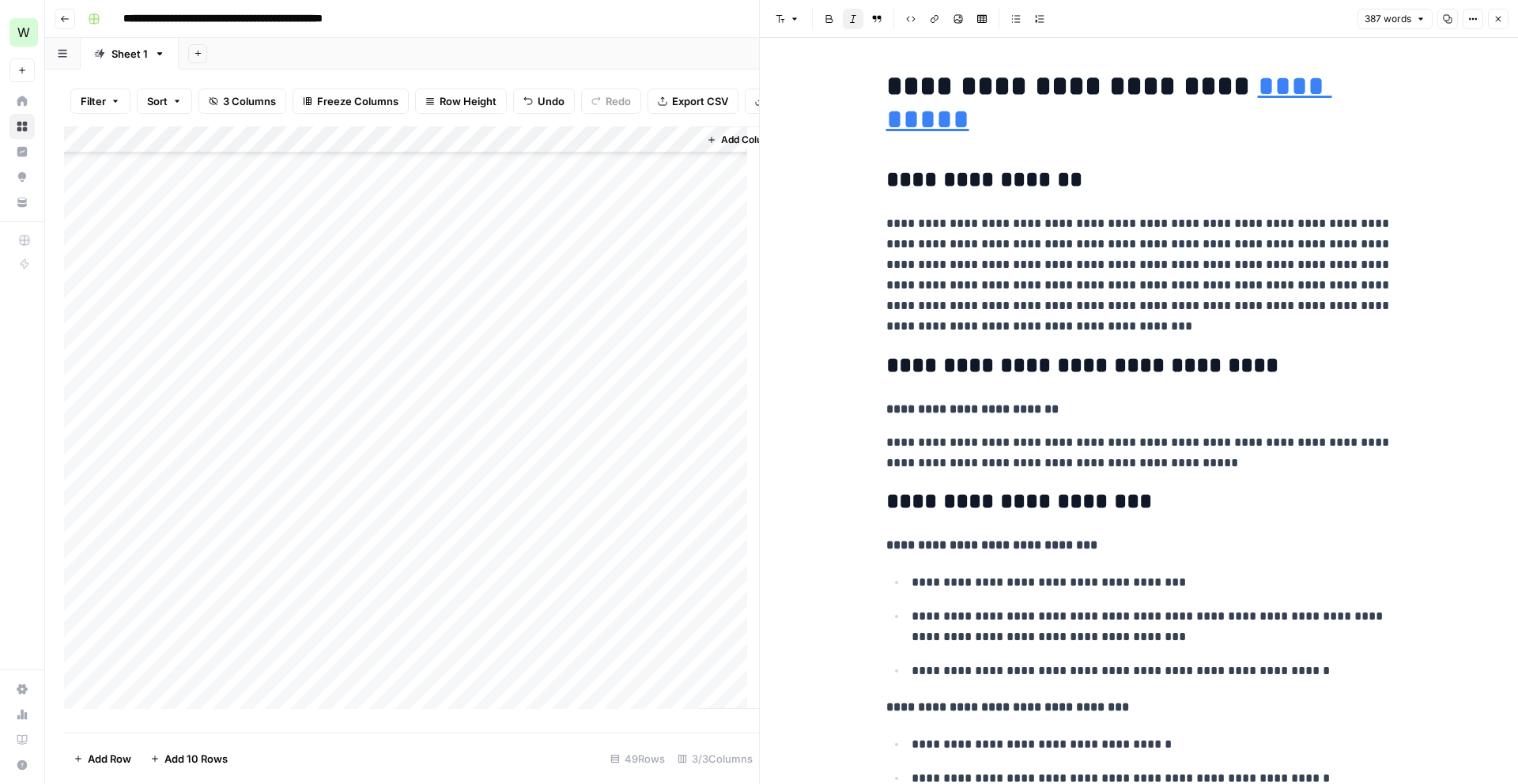
click at [644, 491] on div "Add Column" at bounding box center [412, 424] width 695 height 595
click at [644, 488] on div "Add Column" at bounding box center [412, 424] width 695 height 595
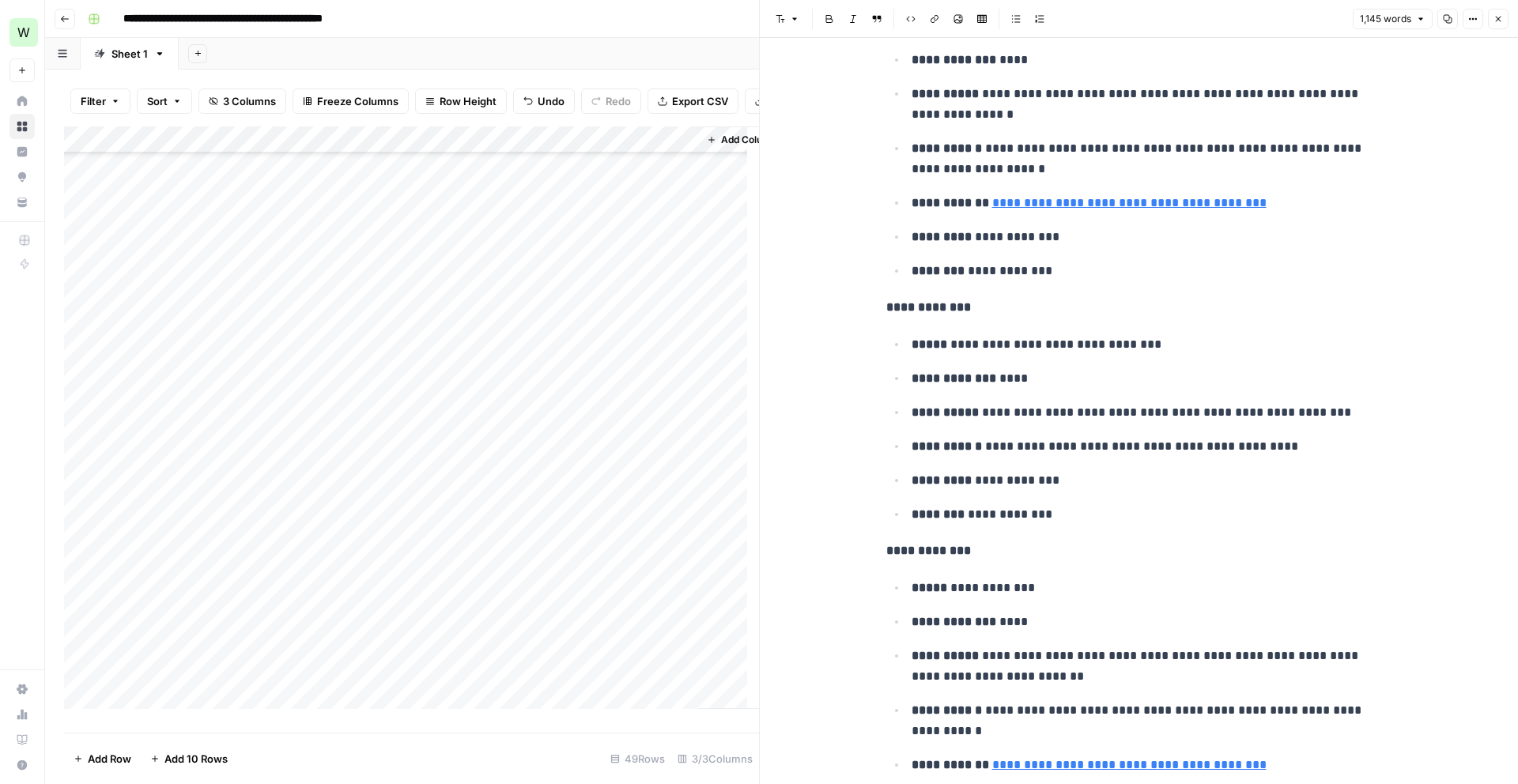
scroll to position [1369, 0]
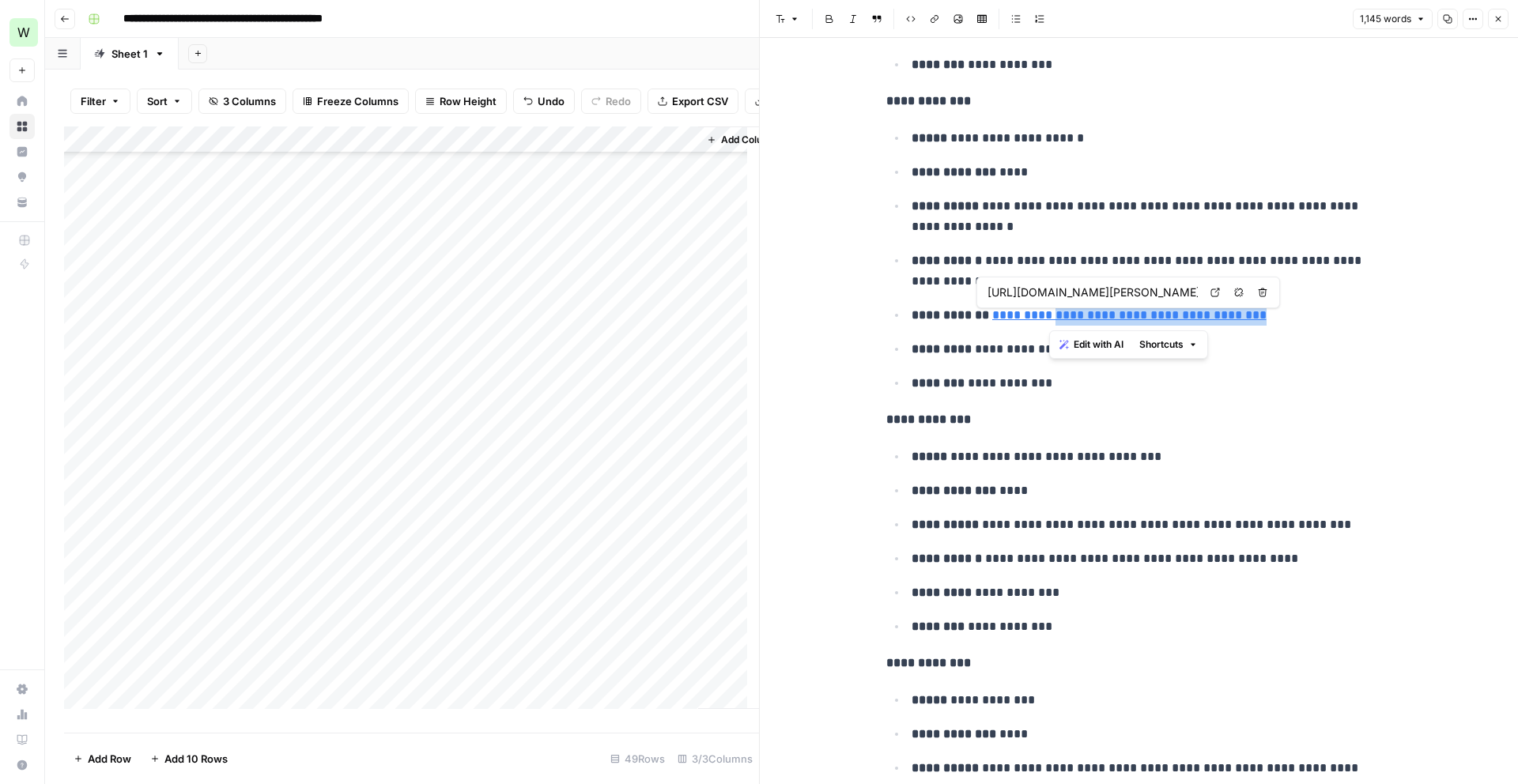
drag, startPoint x: 1301, startPoint y: 318, endPoint x: 1046, endPoint y: 319, distance: 255.0
click at [1046, 319] on p "**********" at bounding box center [1152, 316] width 481 height 21
click at [1118, 321] on link "**********" at bounding box center [1129, 315] width 274 height 12
click at [1085, 319] on link "**********" at bounding box center [1129, 315] width 274 height 12
click at [1078, 299] on input "https://www.wtoc.com/authors/shea-schrader/" at bounding box center [1092, 293] width 210 height 16
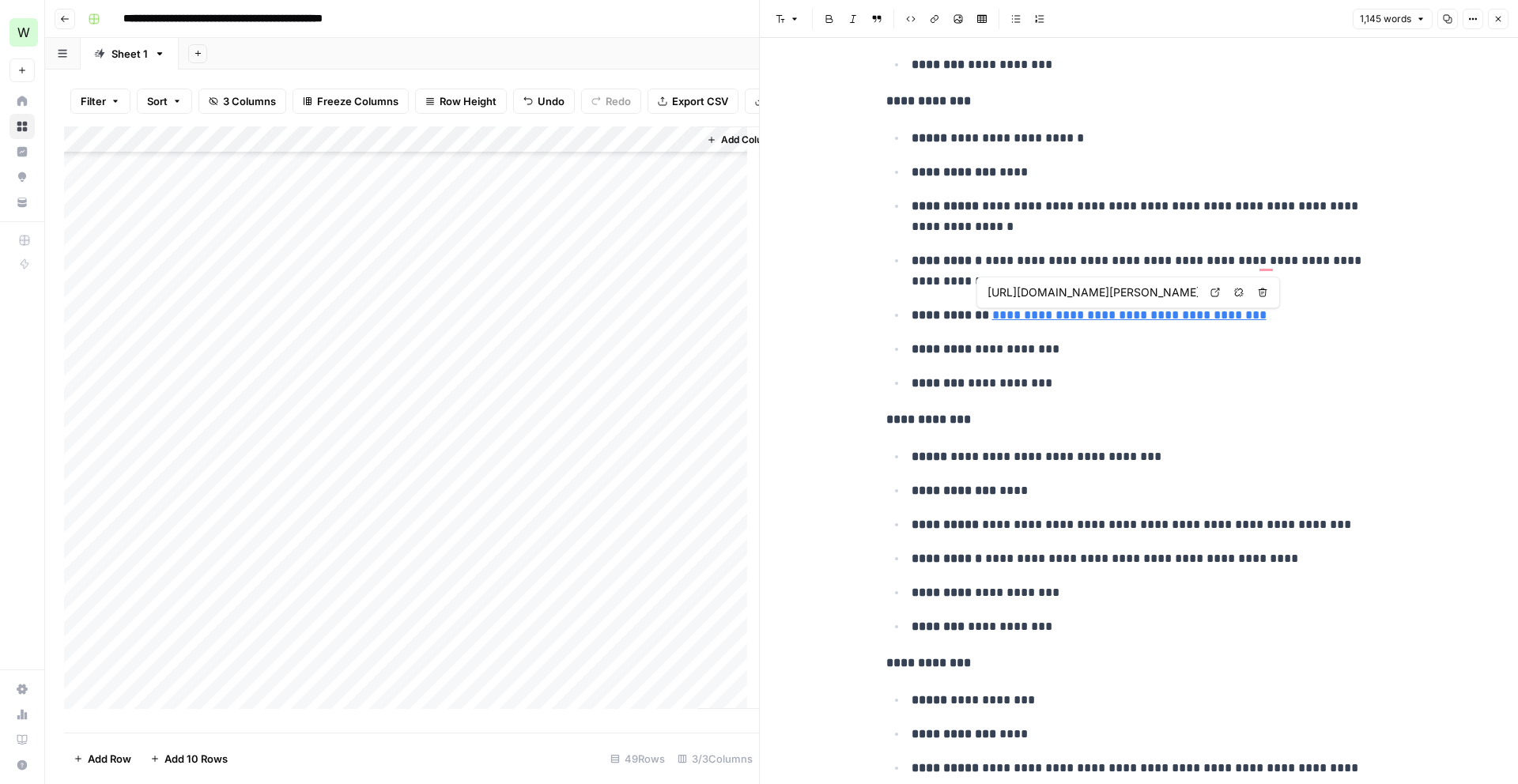
click at [1133, 300] on input "https://www.wtoc.com/authors/shea-schrader/" at bounding box center [1092, 293] width 210 height 16
click at [1133, 298] on input "https://www.wtoc.com/authors/shea-schrader/" at bounding box center [1092, 293] width 210 height 16
click at [1126, 289] on input "https://www.wtoc.com/authors/shea-schrader/" at bounding box center [1092, 293] width 210 height 16
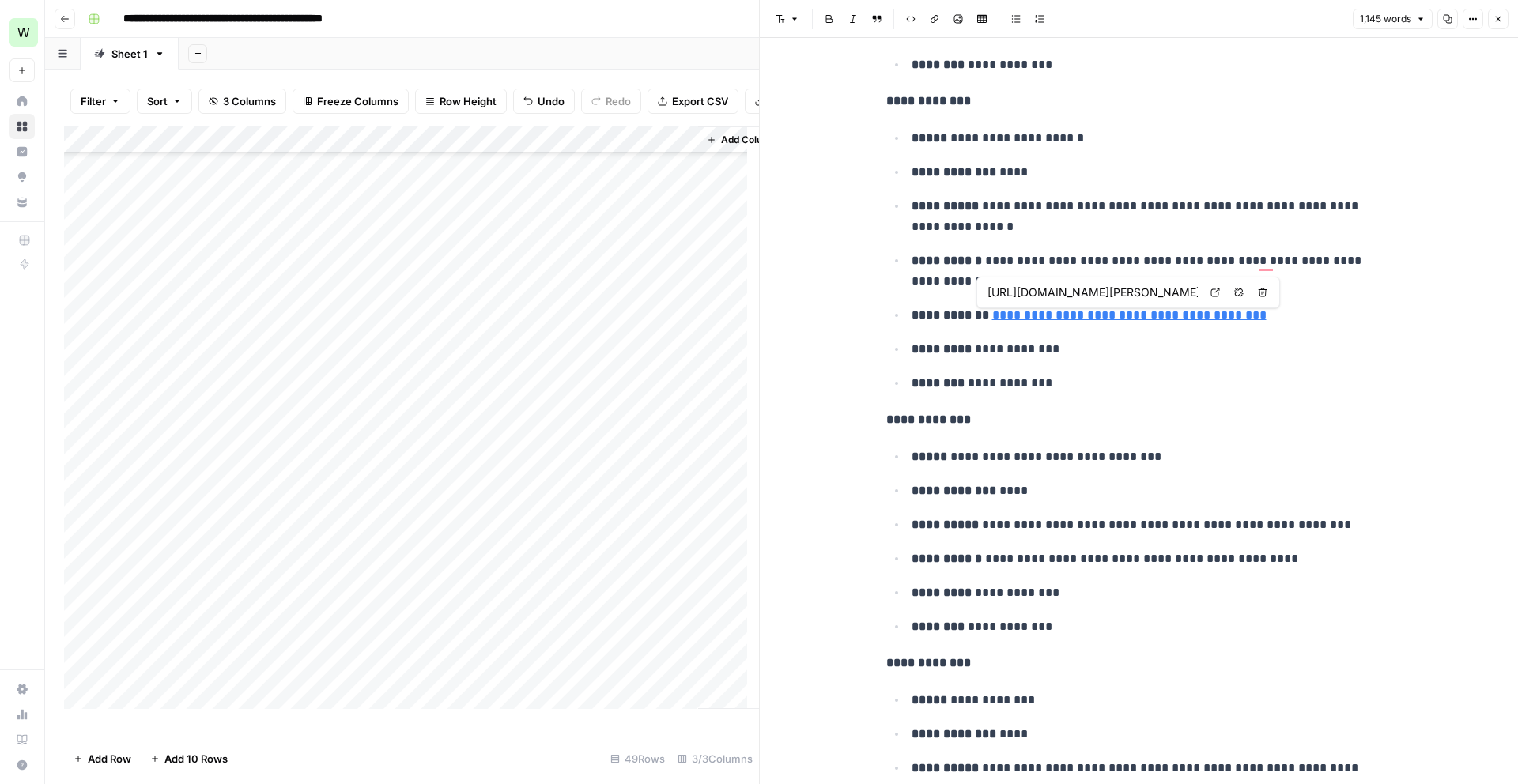
click at [1126, 289] on input "https://www.wtoc.com/authors/shea-schrader/" at bounding box center [1092, 293] width 210 height 16
drag, startPoint x: 205, startPoint y: 438, endPoint x: 199, endPoint y: 660, distance: 222.1
click at [199, 660] on div "Add Column" at bounding box center [412, 424] width 695 height 595
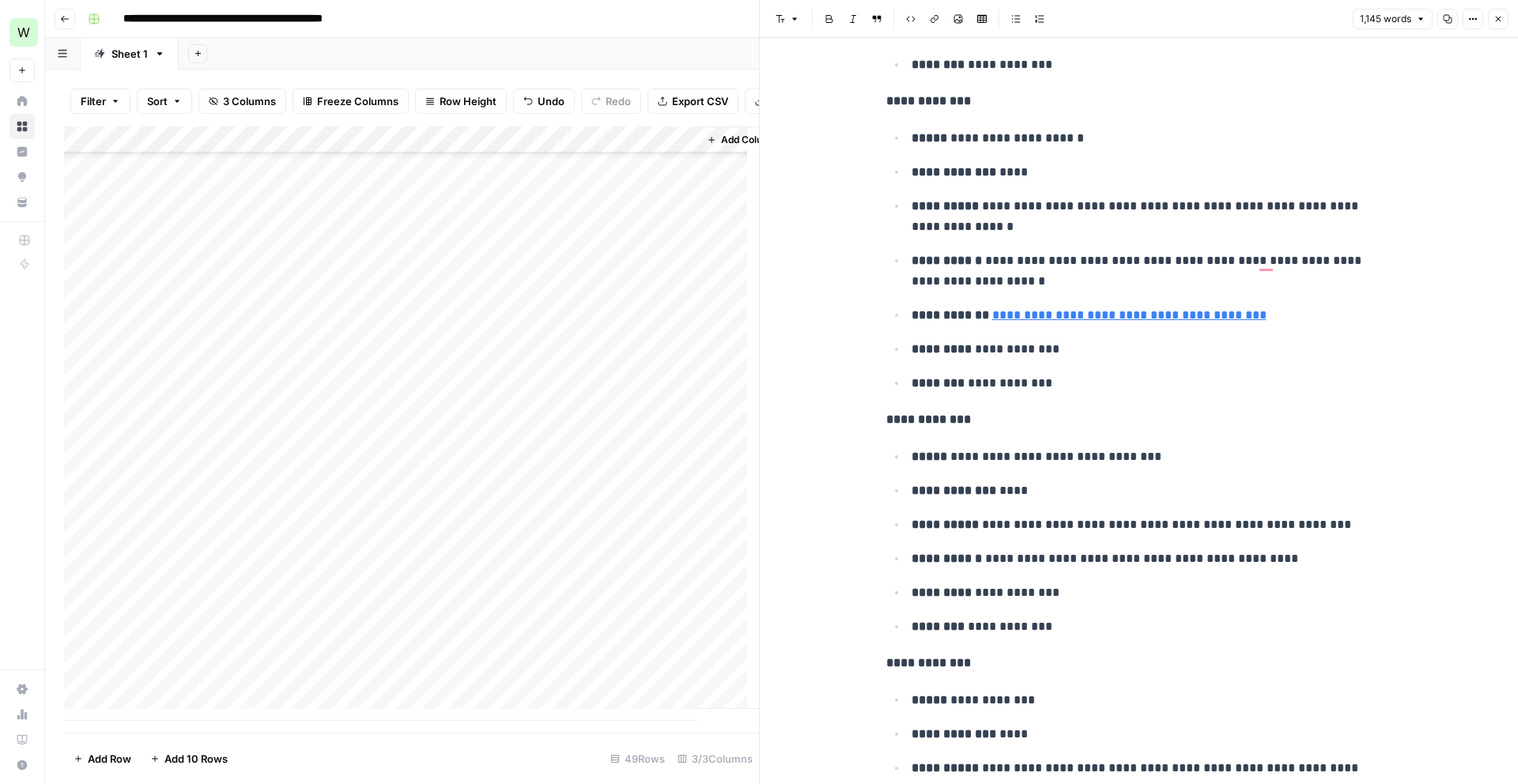
click at [625, 439] on div "Add Column" at bounding box center [412, 424] width 695 height 595
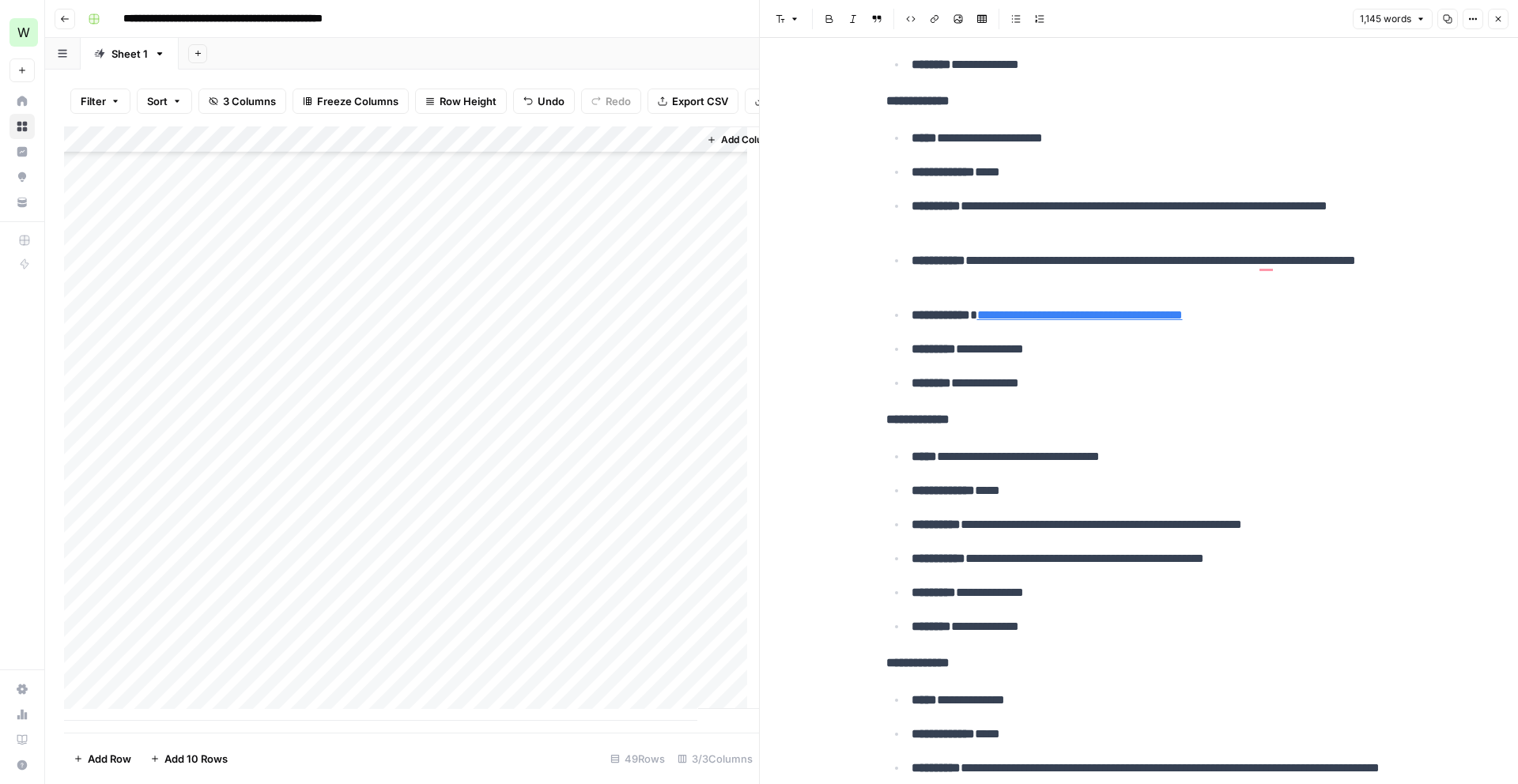
click at [682, 437] on div "Add Column" at bounding box center [412, 424] width 695 height 595
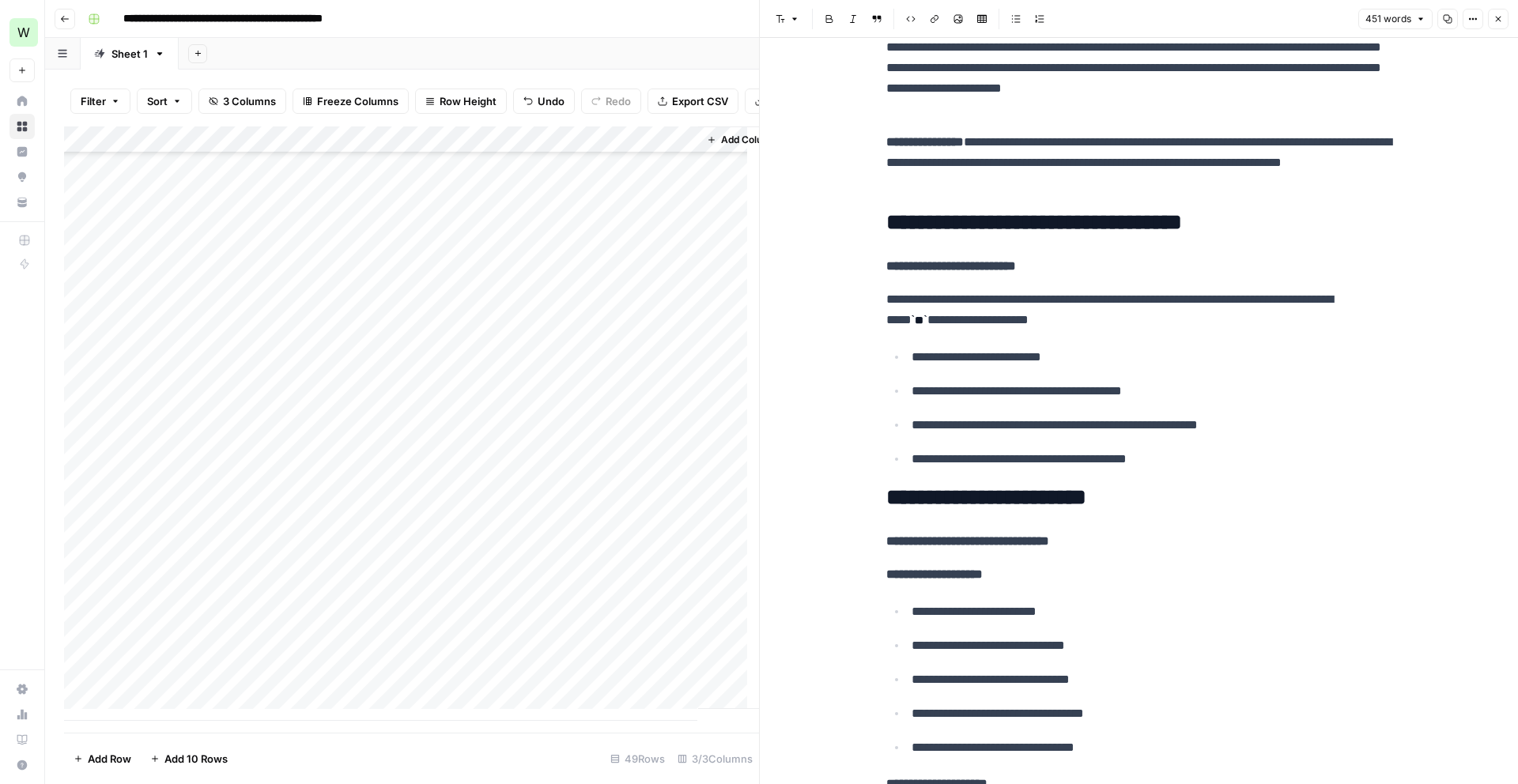
scroll to position [266, 0]
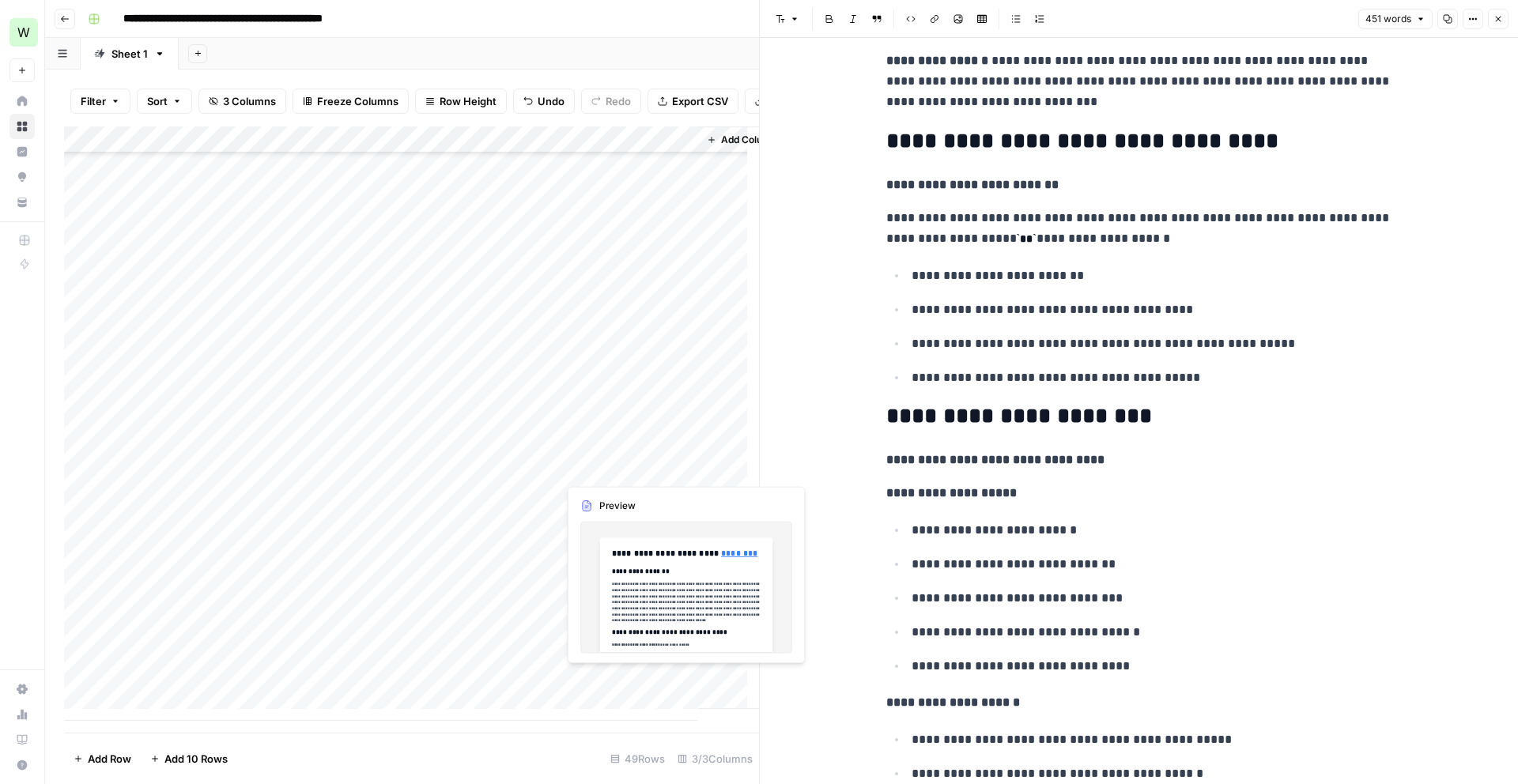
click at [661, 467] on div "Add Column" at bounding box center [412, 424] width 695 height 595
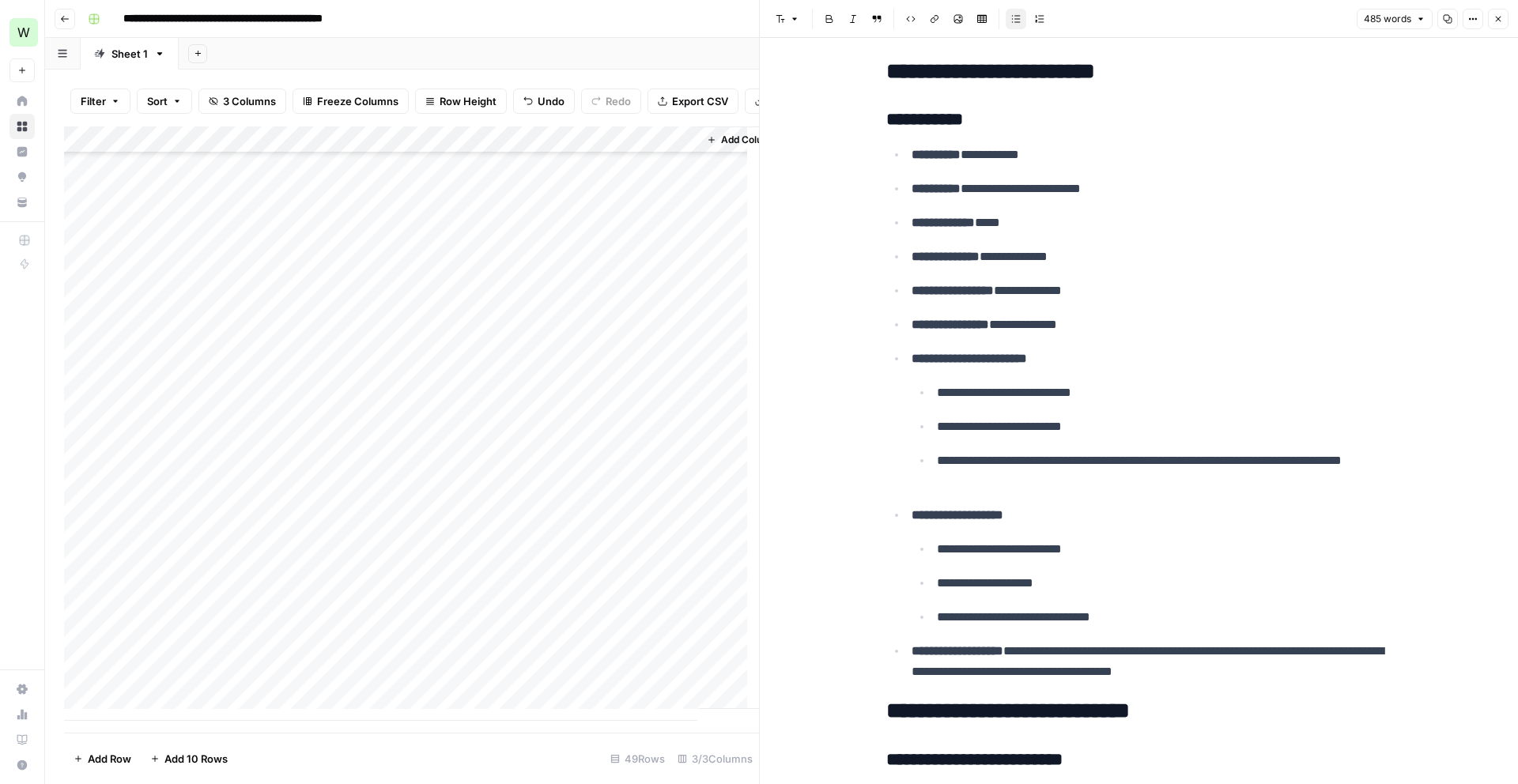
scroll to position [1010, 0]
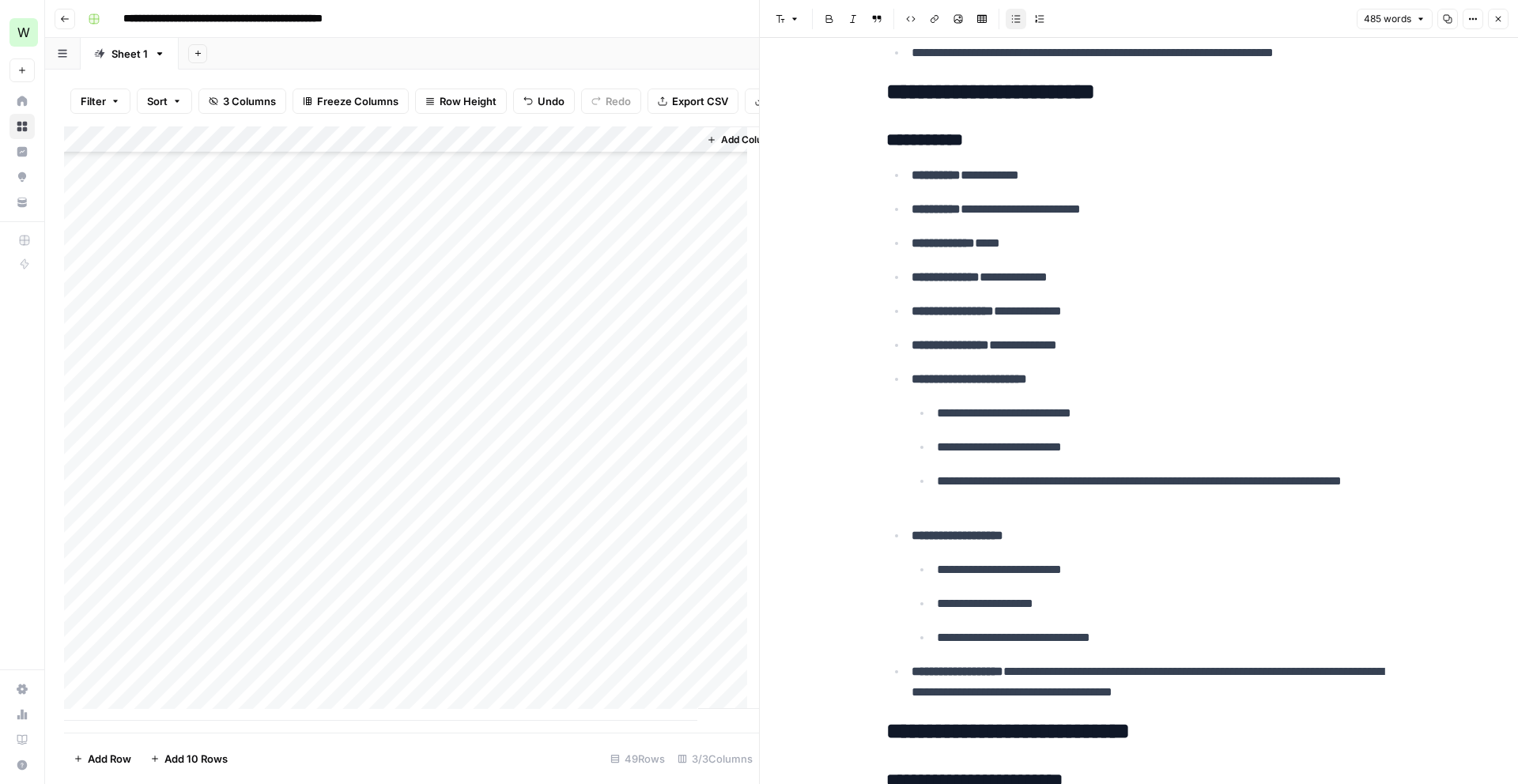
click at [658, 493] on div "Add Column" at bounding box center [412, 424] width 695 height 595
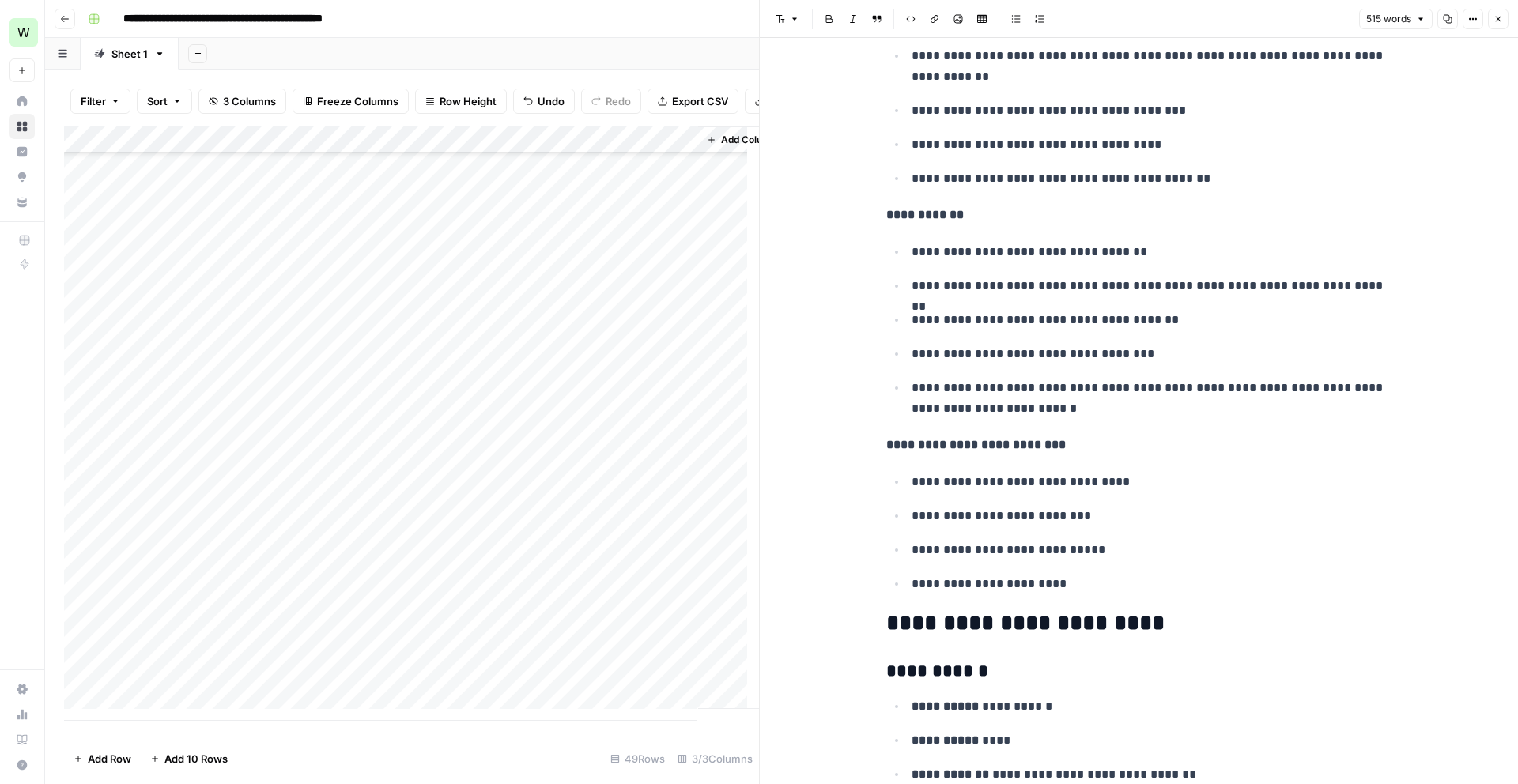
scroll to position [929, 0]
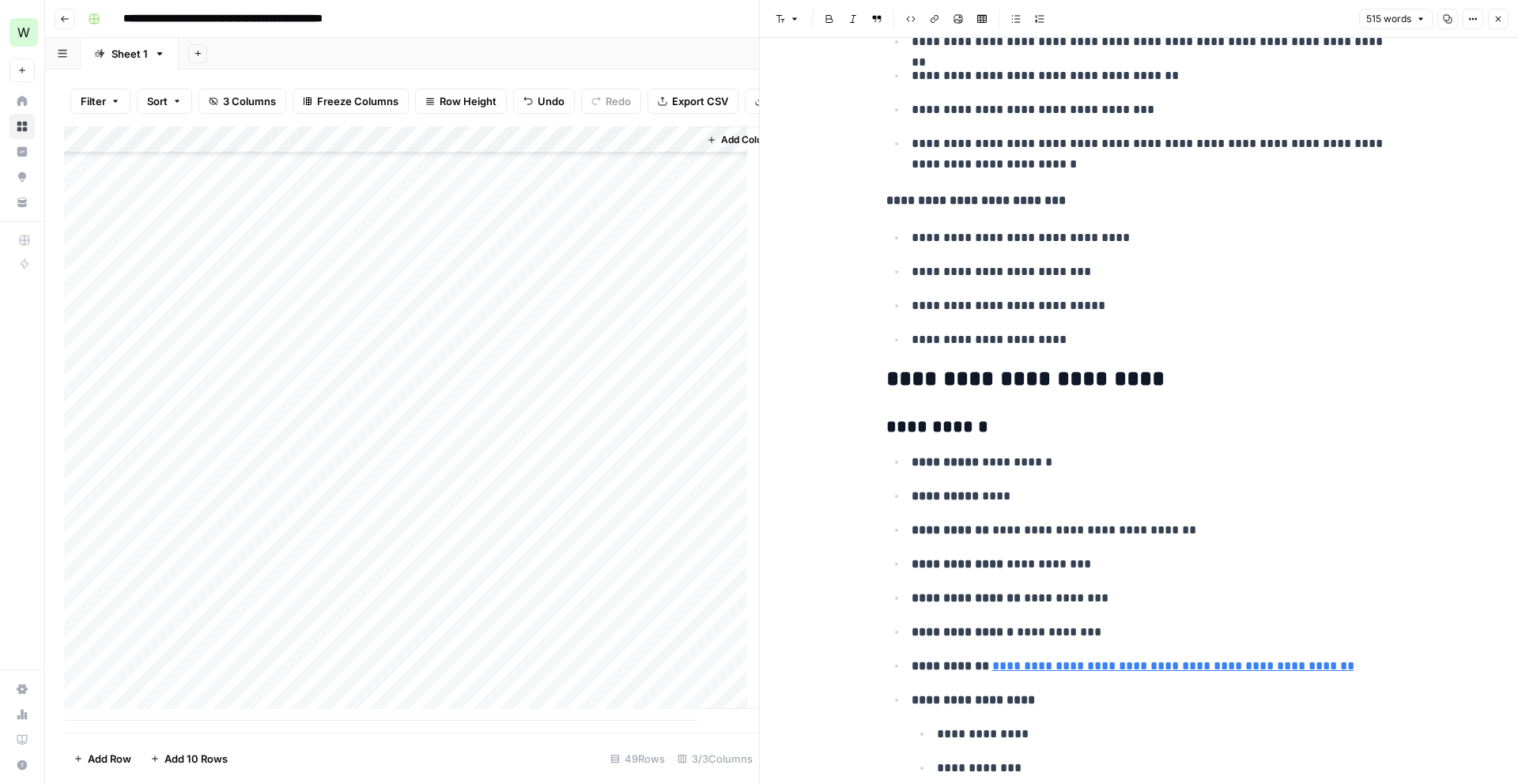
click at [644, 528] on div "Add Column" at bounding box center [412, 424] width 695 height 595
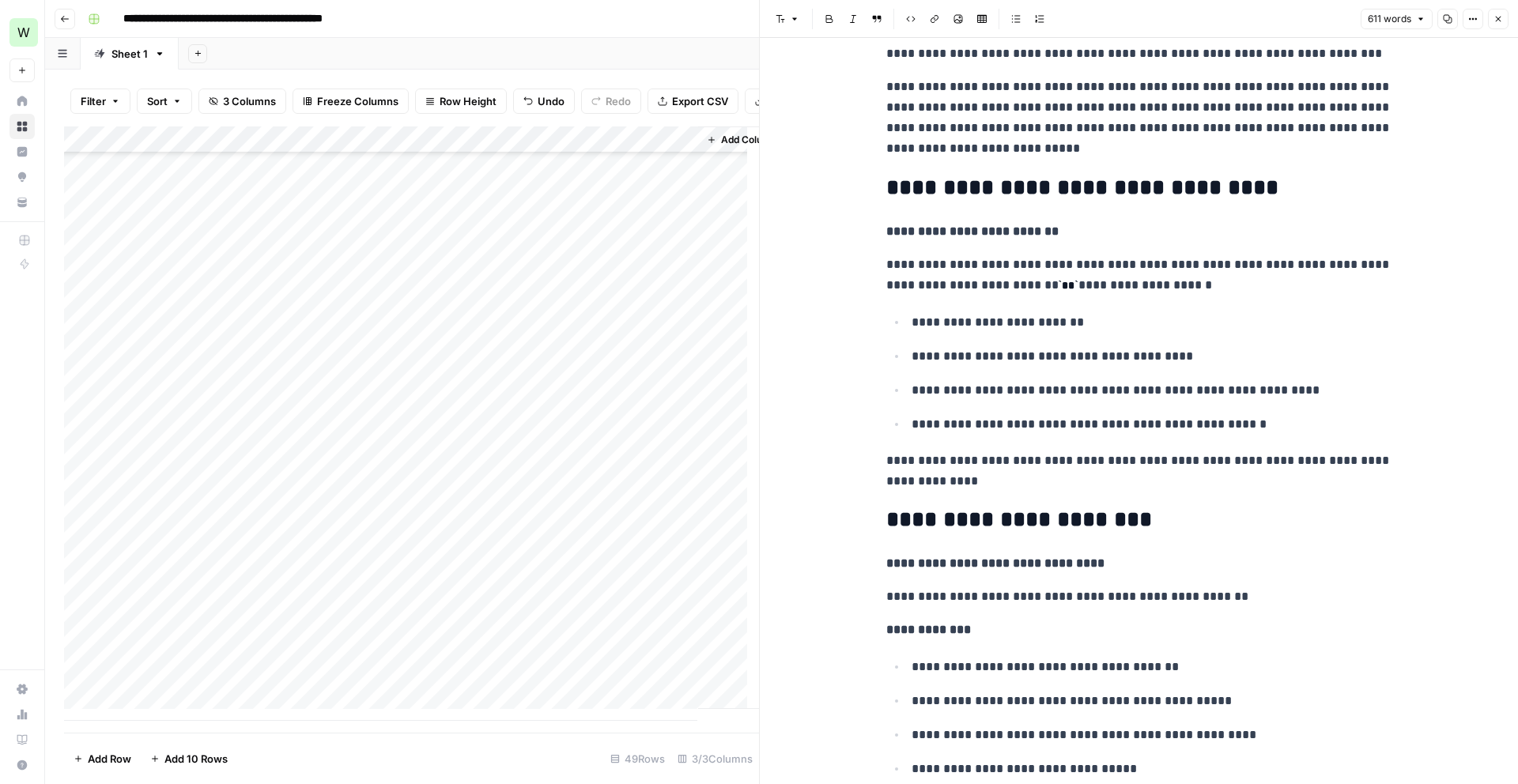
scroll to position [231, 0]
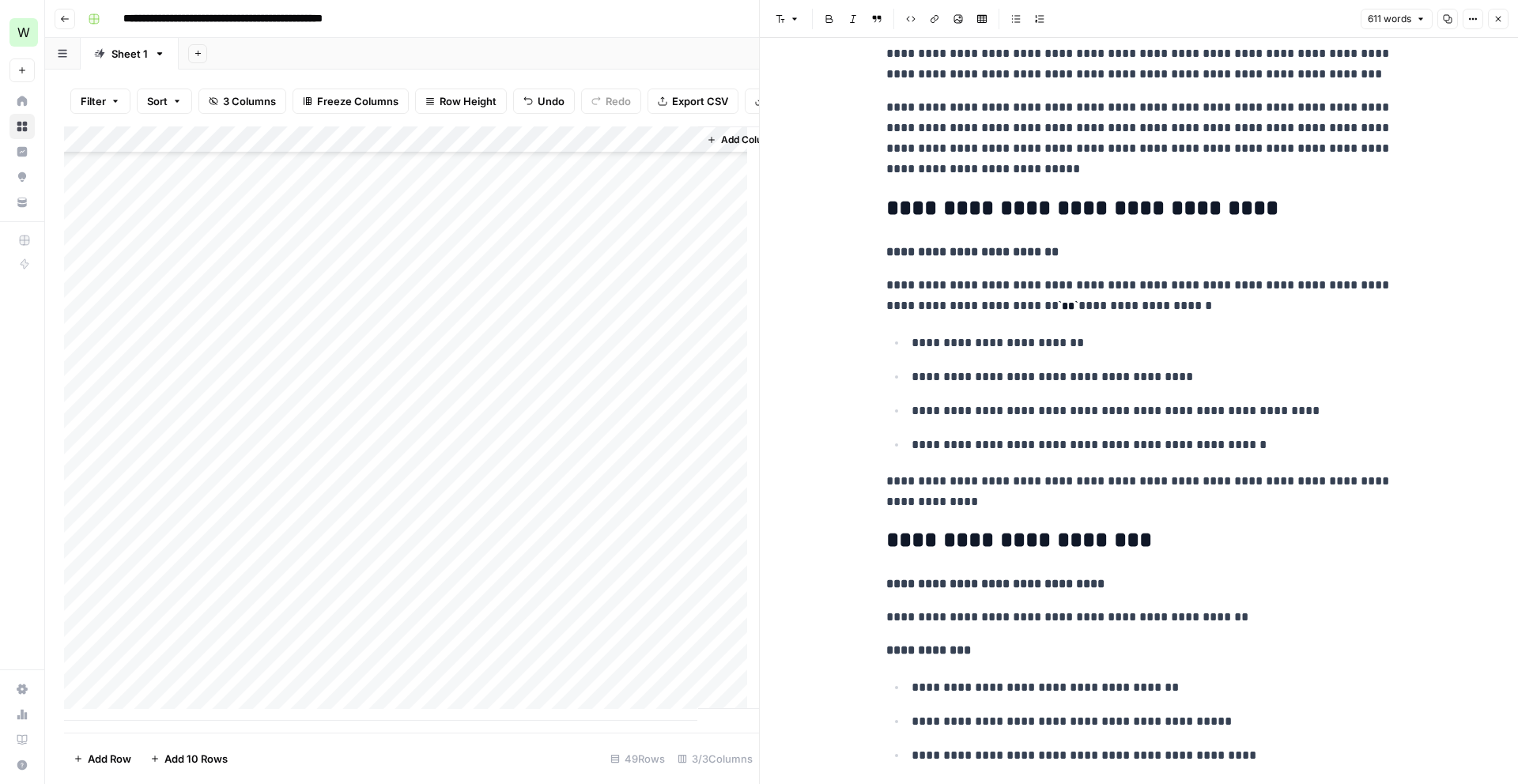
click at [647, 549] on div "Add Column" at bounding box center [412, 424] width 695 height 595
click at [675, 548] on div "Add Column" at bounding box center [412, 424] width 695 height 595
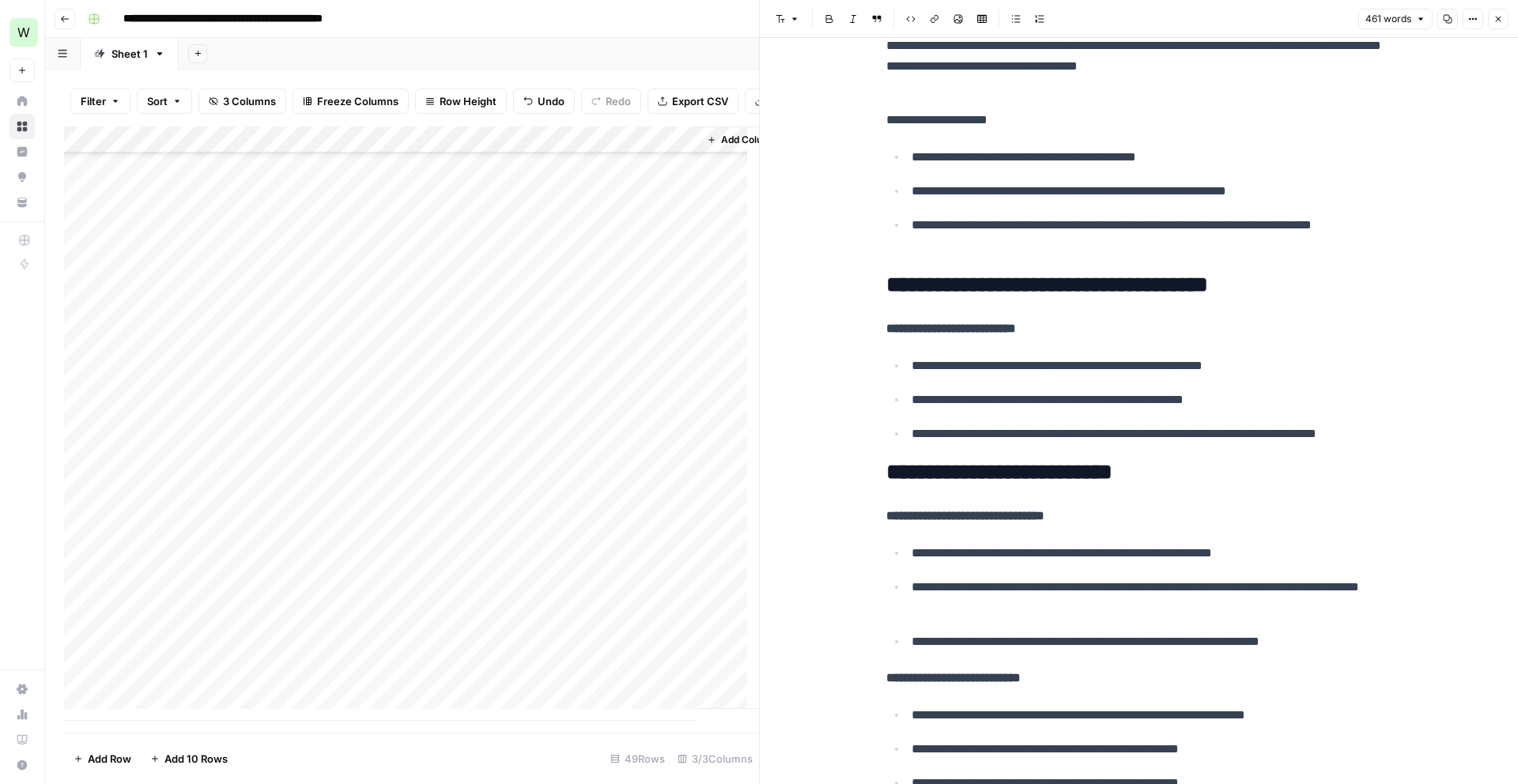
scroll to position [468, 0]
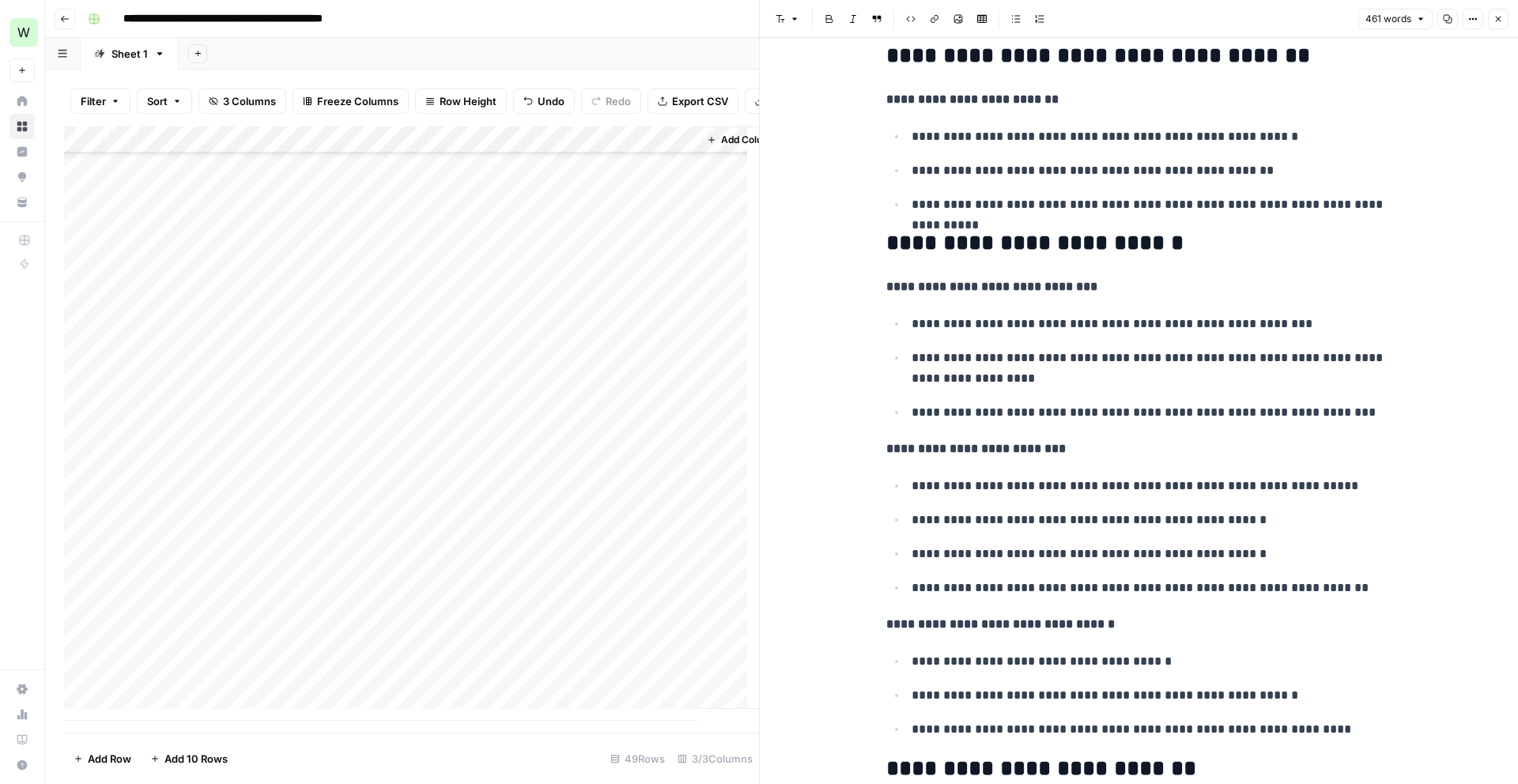
click at [646, 603] on div "Add Column" at bounding box center [412, 424] width 695 height 595
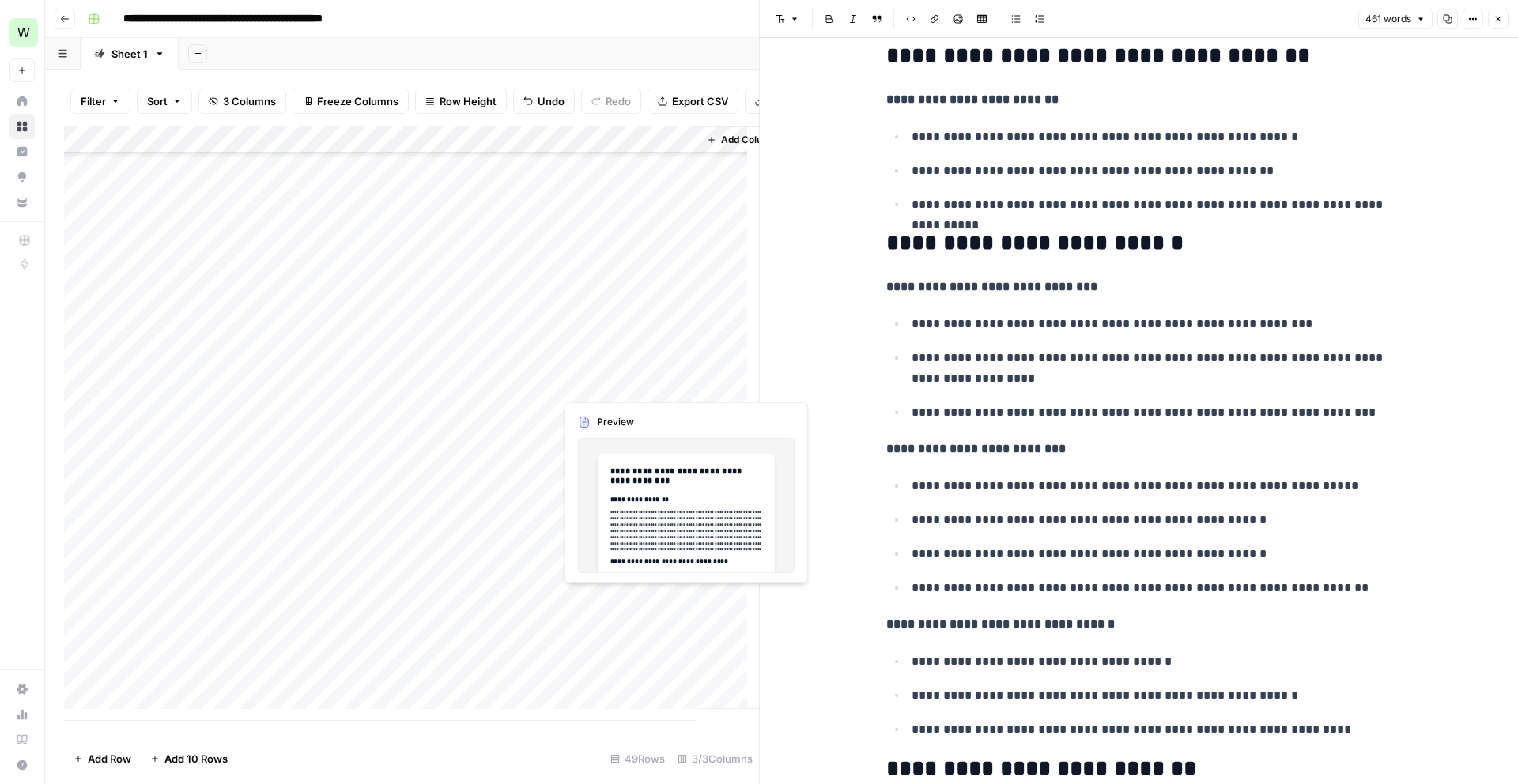
click at [673, 599] on div "Add Column" at bounding box center [412, 424] width 695 height 595
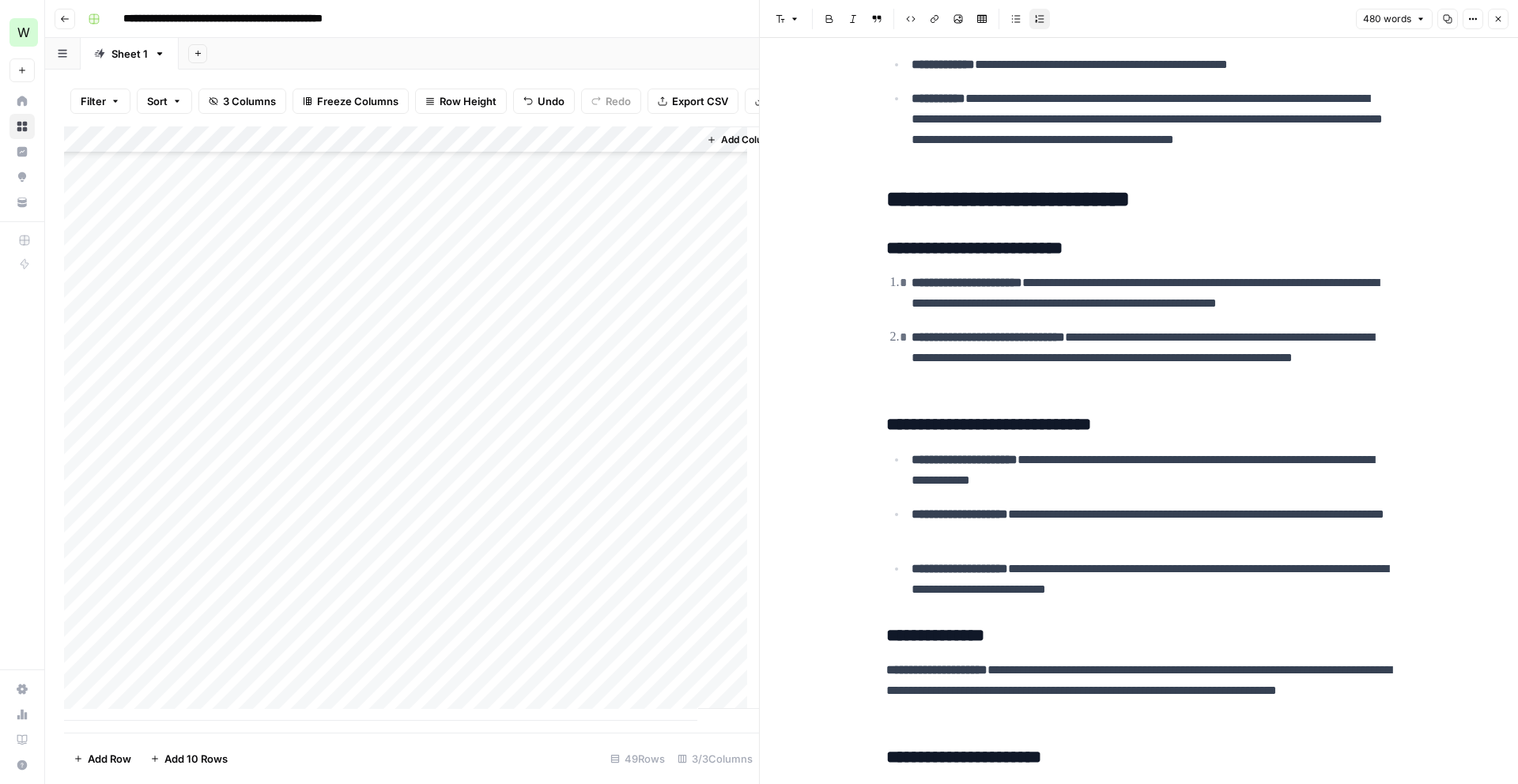
scroll to position [700, 0]
click at [638, 717] on div "Add Column" at bounding box center [412, 424] width 695 height 595
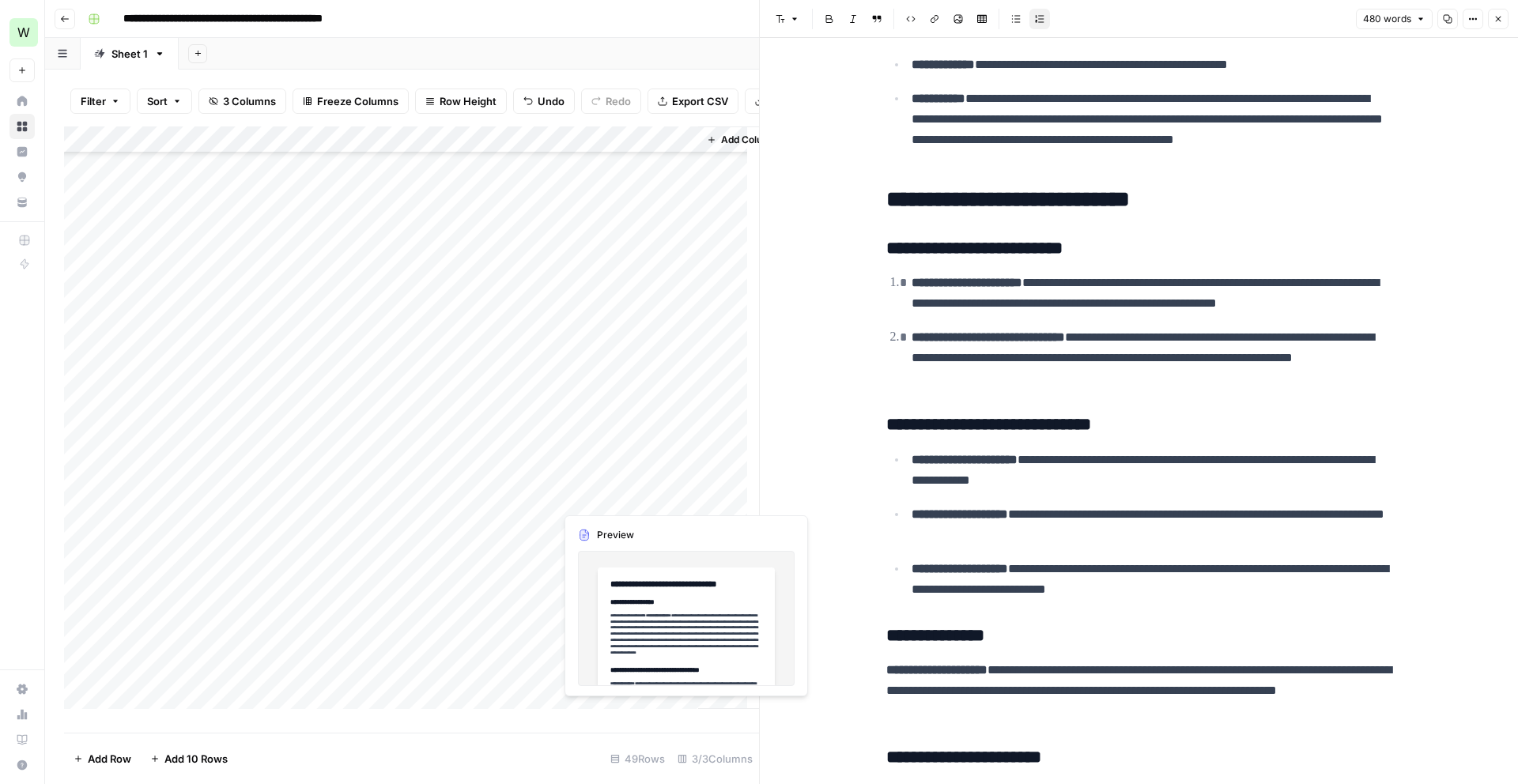
click at [638, 717] on div "Add Column" at bounding box center [412, 424] width 695 height 595
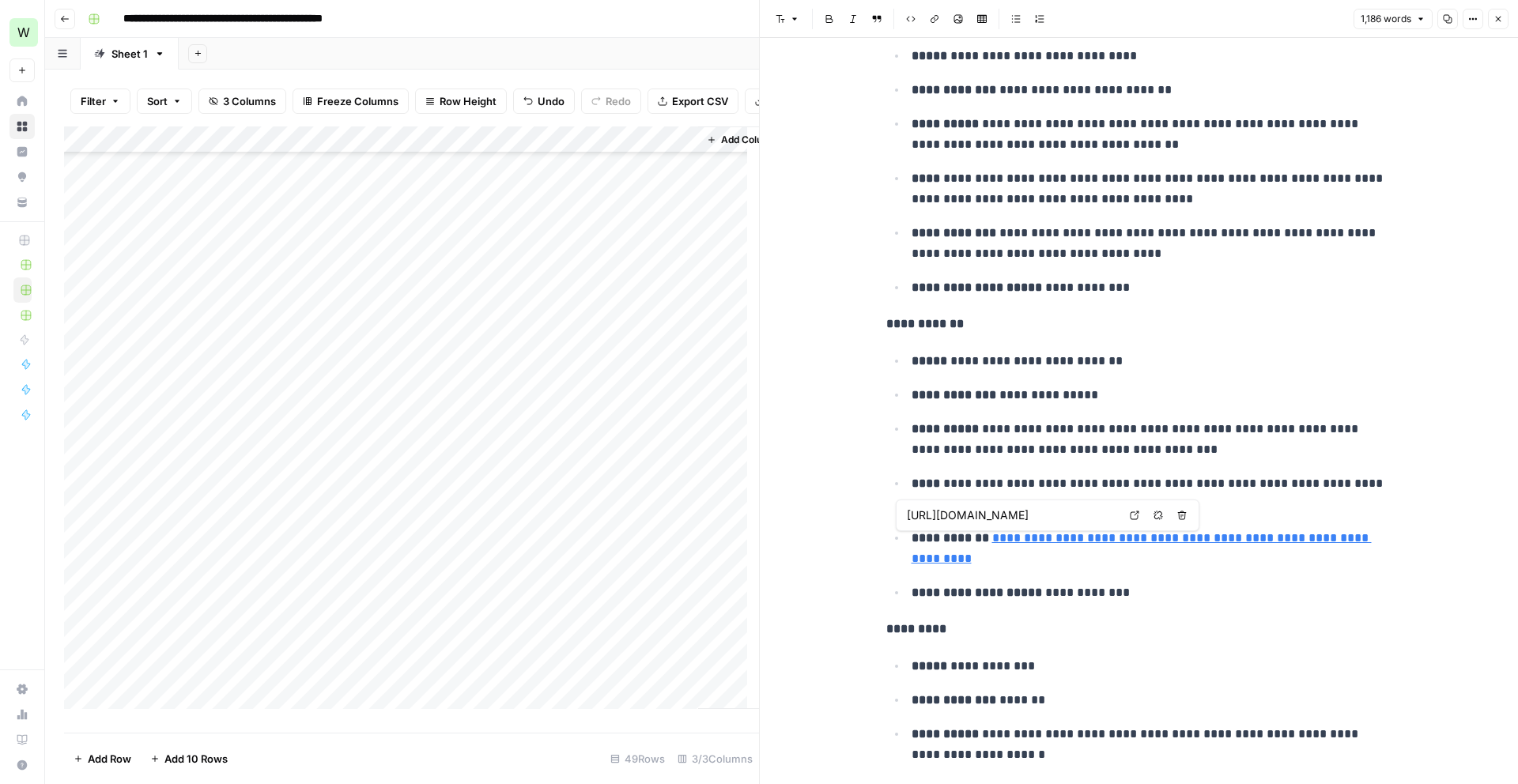
scroll to position [786, 0]
click at [659, 650] on div "Add Column" at bounding box center [412, 424] width 695 height 595
click at [669, 654] on div "Add Column" at bounding box center [412, 424] width 695 height 595
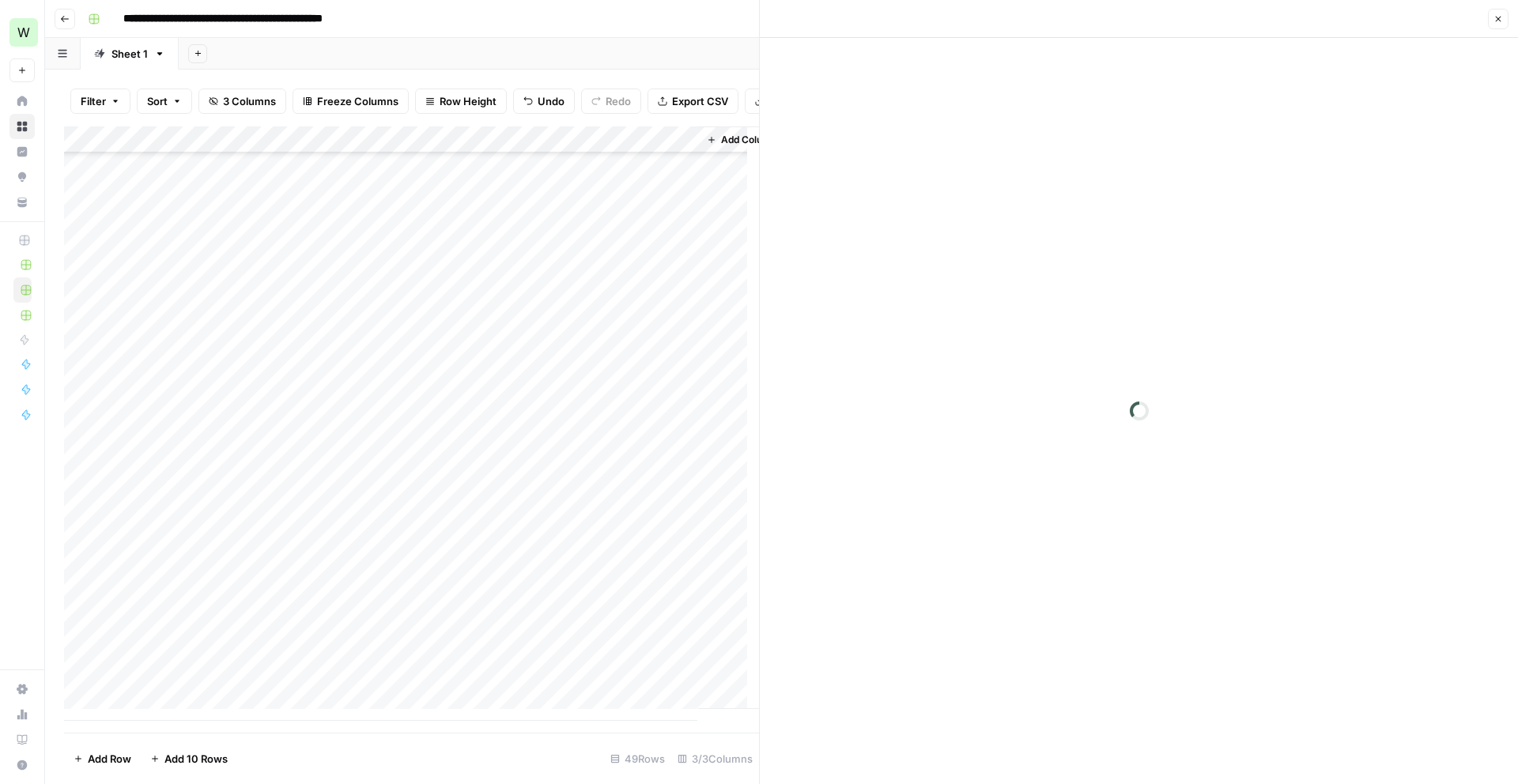
click at [669, 654] on div at bounding box center [627, 653] width 144 height 29
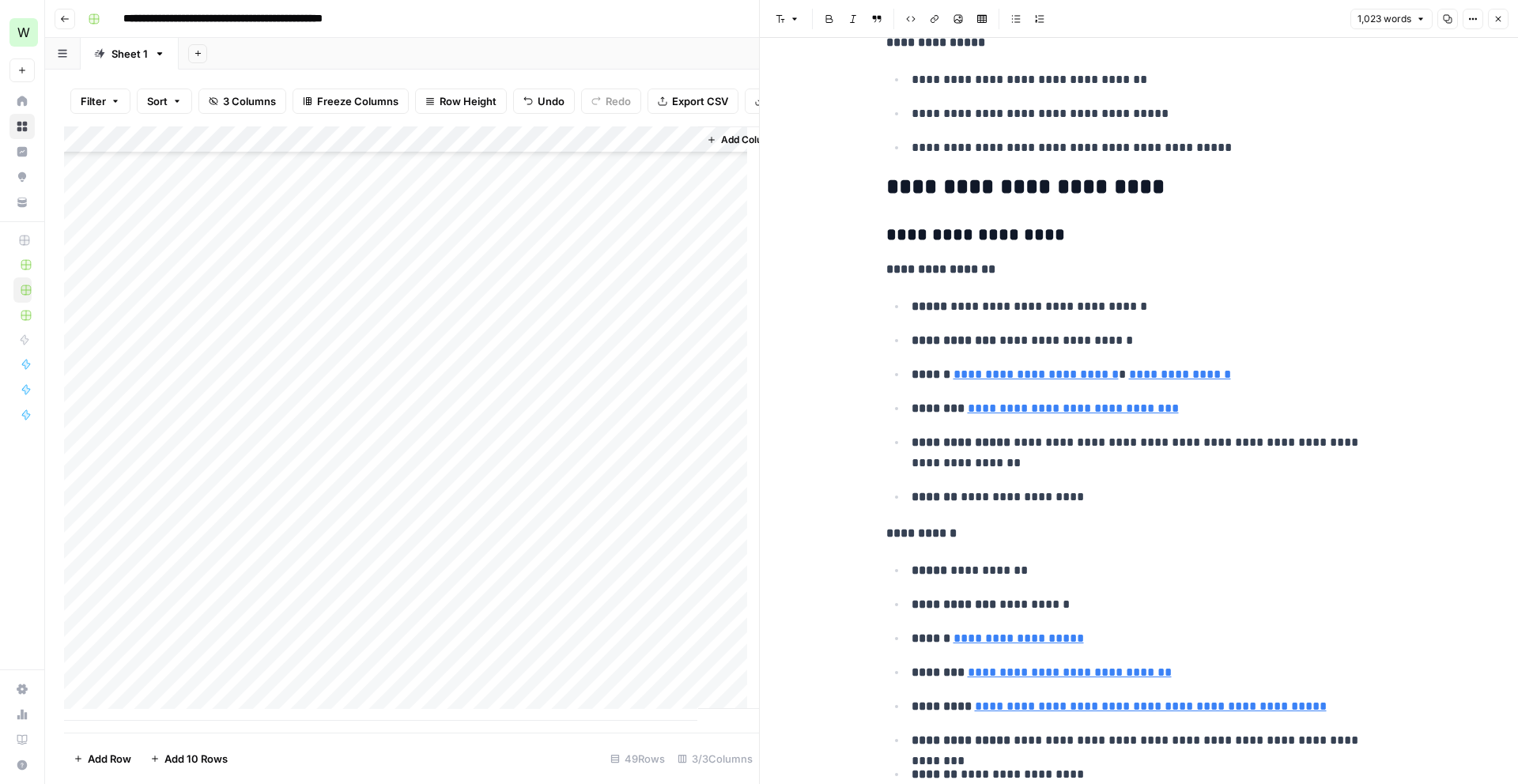
scroll to position [1050, 0]
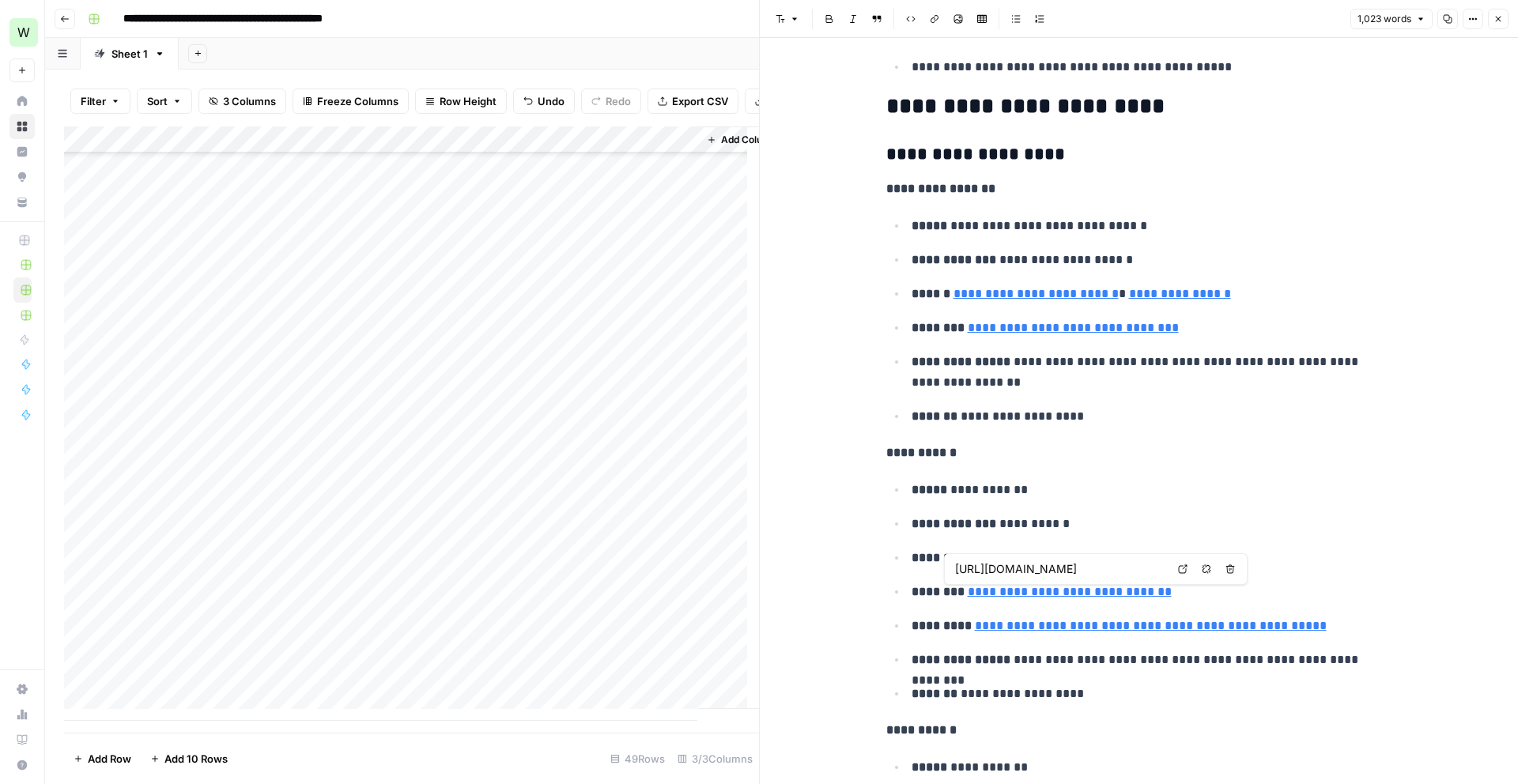
type input "mailto:[EMAIL_ADDRESS][PERSON_NAME][DOMAIN_NAME]"
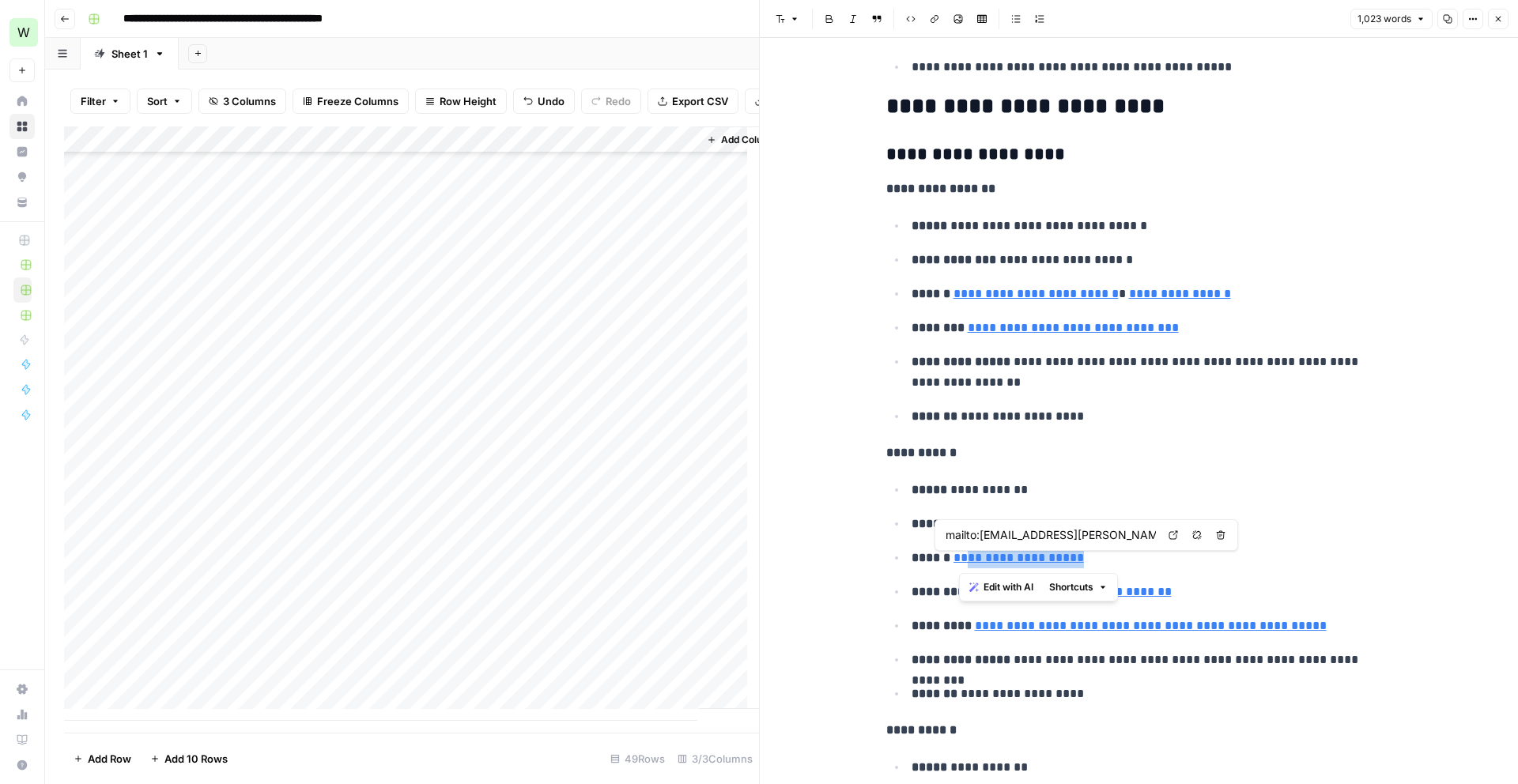
drag, startPoint x: 1115, startPoint y: 560, endPoint x: 957, endPoint y: 553, distance: 158.2
click at [957, 553] on p "**********" at bounding box center [1152, 558] width 481 height 21
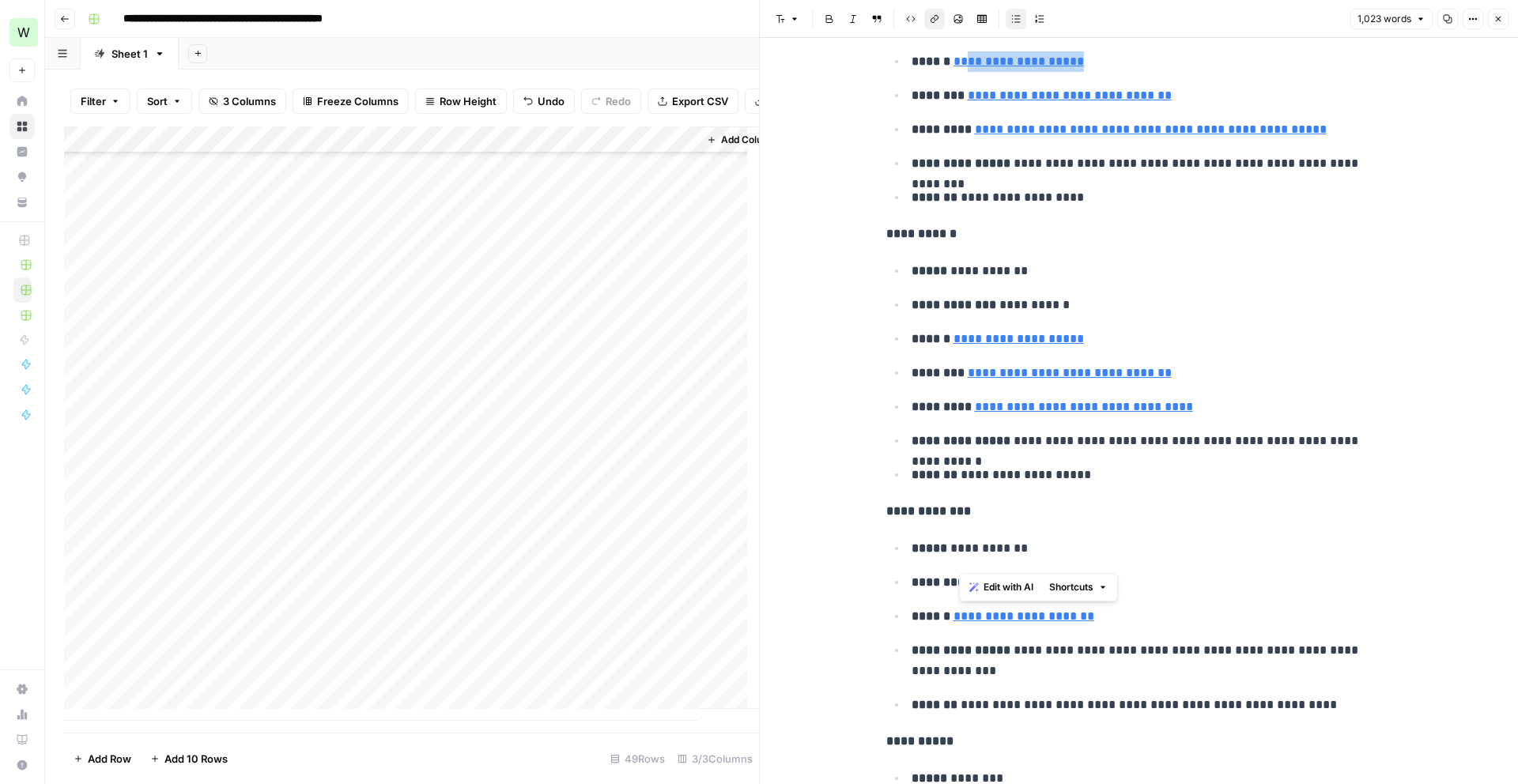
scroll to position [1842, 0]
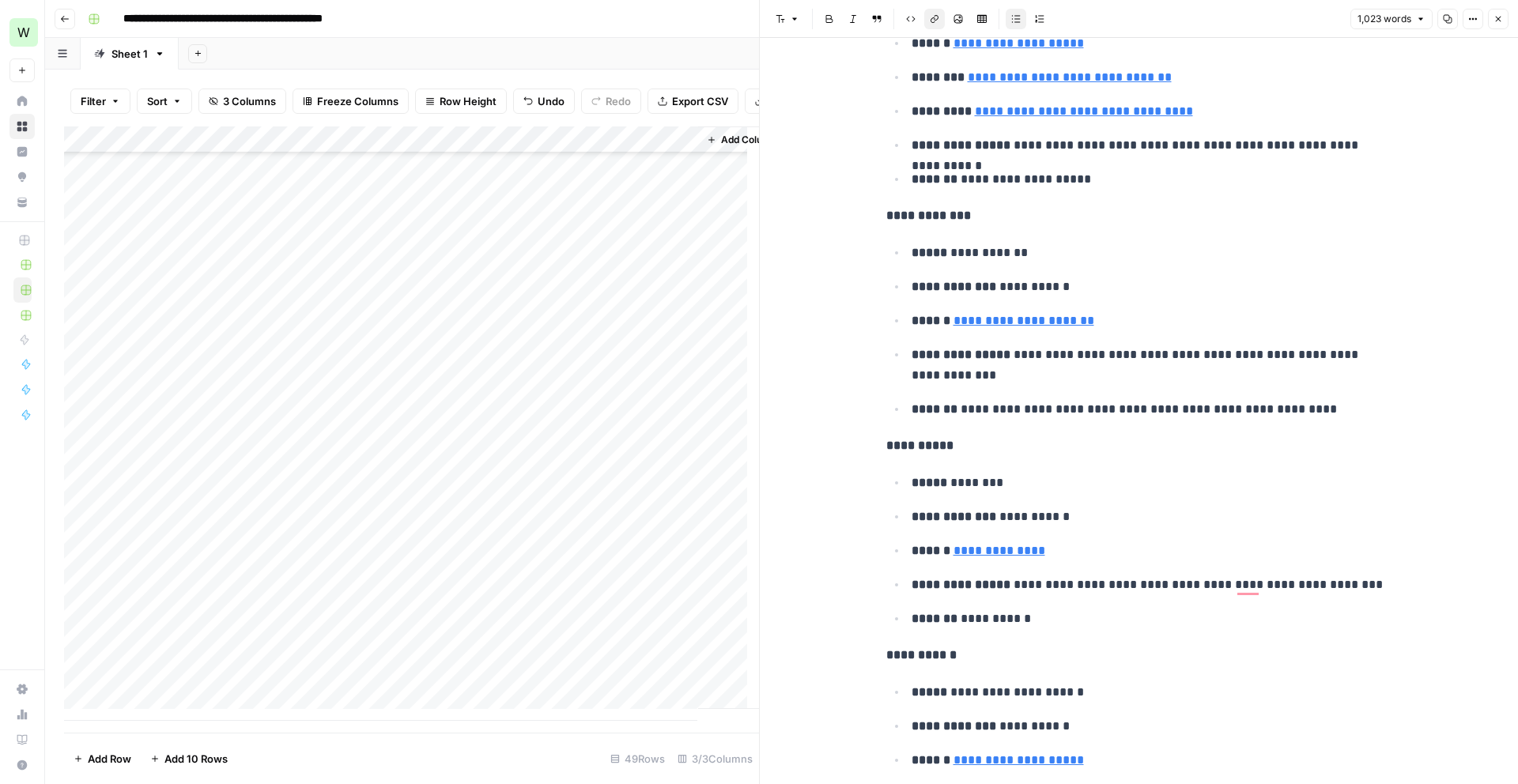
click at [1255, 659] on p "**********" at bounding box center [1140, 655] width 506 height 21
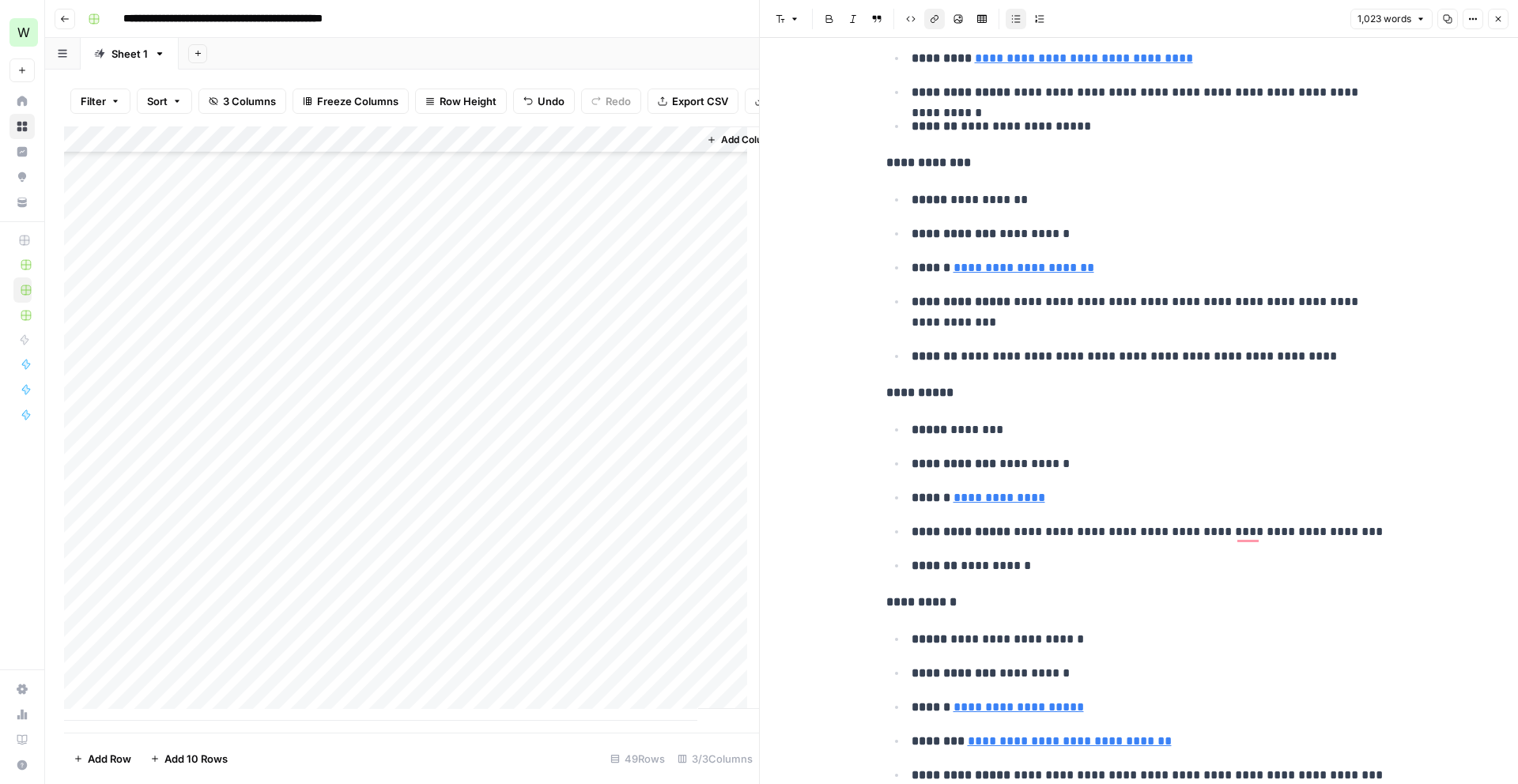
scroll to position [1948, 0]
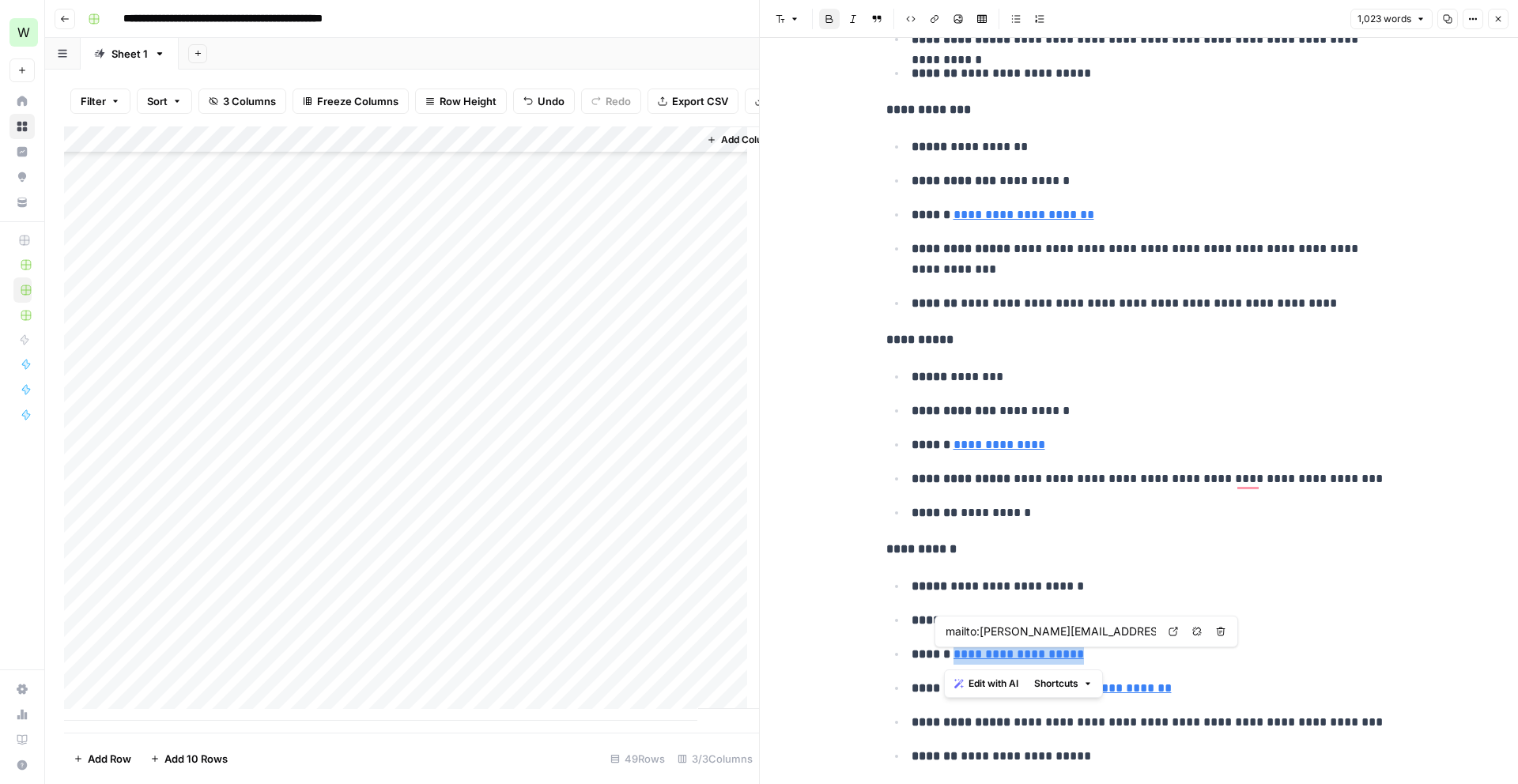
drag, startPoint x: 1104, startPoint y: 664, endPoint x: 943, endPoint y: 654, distance: 161.3
click at [943, 654] on p "**********" at bounding box center [1152, 654] width 481 height 21
copy link "**********"
